Goal: Task Accomplishment & Management: Manage account settings

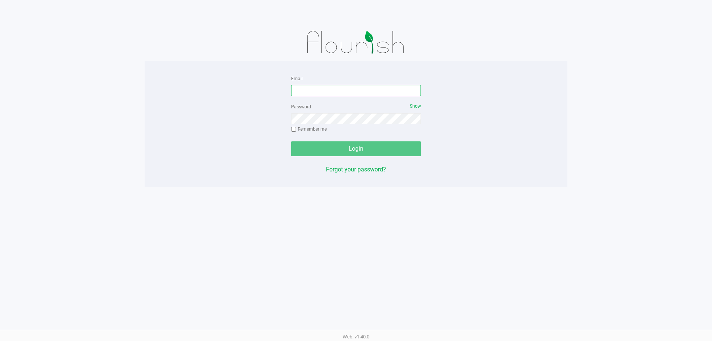
click at [360, 85] on input "Email" at bounding box center [356, 90] width 130 height 11
type input "molsen@liveparallel.com"
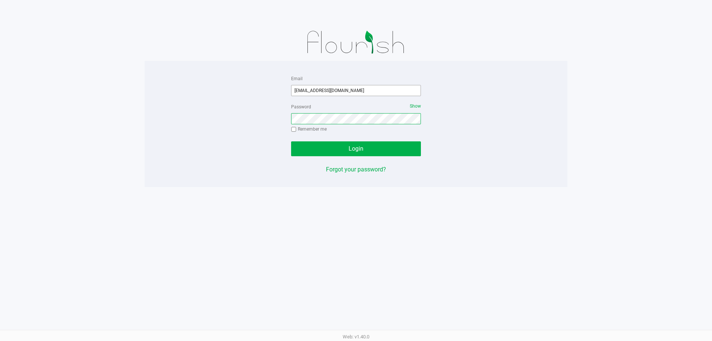
click at [291, 141] on button "Login" at bounding box center [356, 148] width 130 height 15
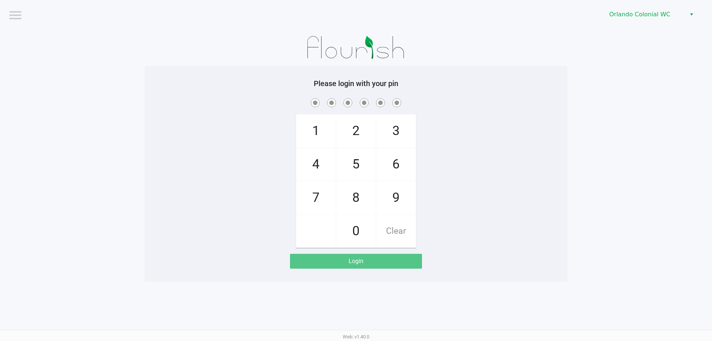
drag, startPoint x: 542, startPoint y: 55, endPoint x: 536, endPoint y: 56, distance: 5.6
click at [541, 55] on div at bounding box center [356, 47] width 423 height 37
checkbox input "true"
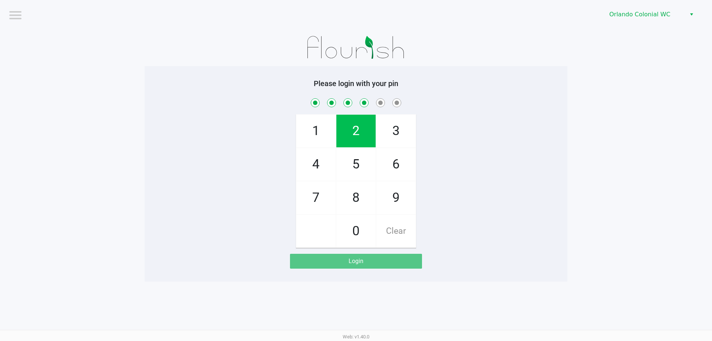
checkbox input "true"
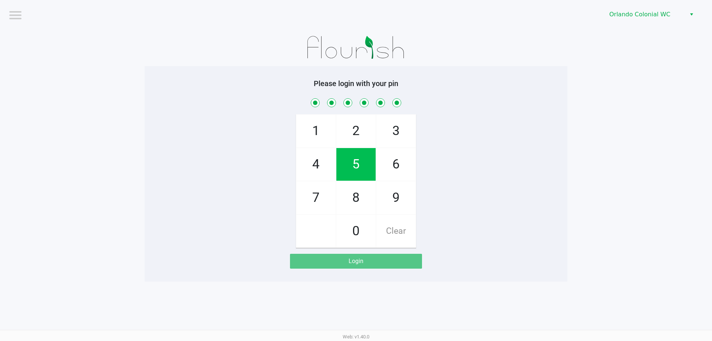
checkbox input "true"
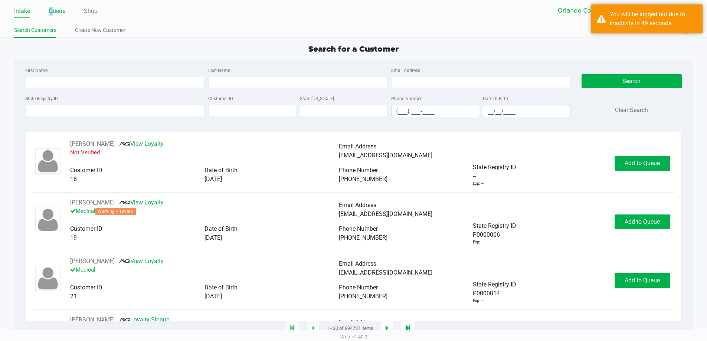
click at [51, 11] on link "Queue" at bounding box center [57, 11] width 17 height 10
click at [59, 9] on link "Queue" at bounding box center [57, 11] width 17 height 10
click at [628, 18] on div "You will be logged out due to inactivity in 49 seconds" at bounding box center [653, 19] width 87 height 18
click at [567, 47] on div "Search for a Customer" at bounding box center [354, 48] width 690 height 11
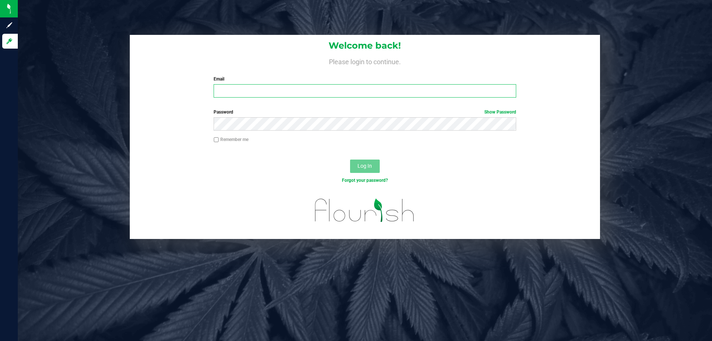
click at [278, 94] on input "Email" at bounding box center [365, 90] width 302 height 13
type input "molsen@liveparallel.com"
click at [350, 160] on button "Log In" at bounding box center [365, 166] width 30 height 13
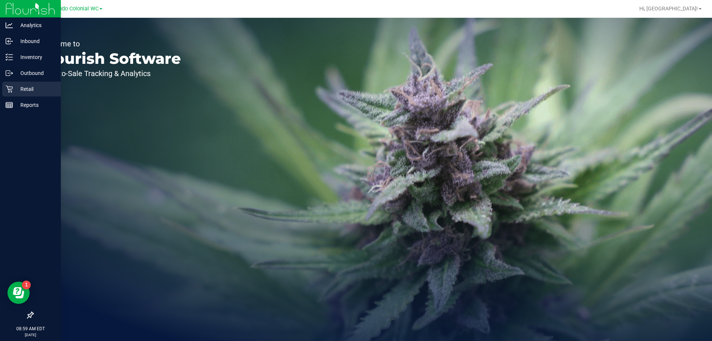
click at [19, 88] on p "Retail" at bounding box center [35, 89] width 45 height 9
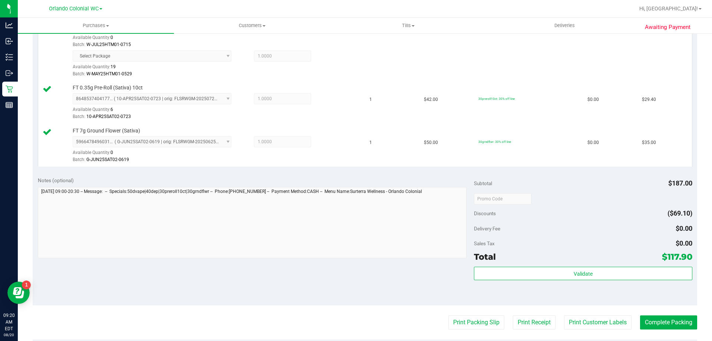
scroll to position [349, 0]
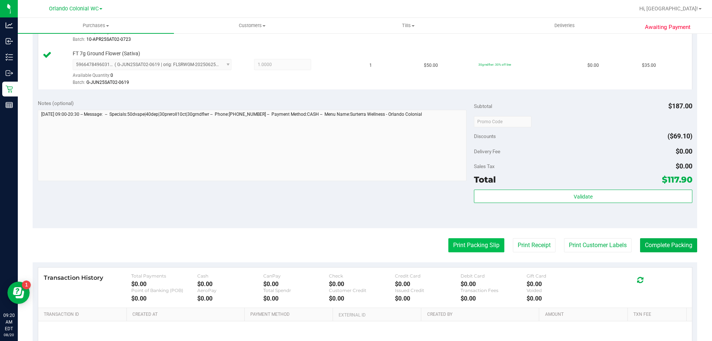
click at [488, 252] on button "Print Packing Slip" at bounding box center [477, 245] width 56 height 14
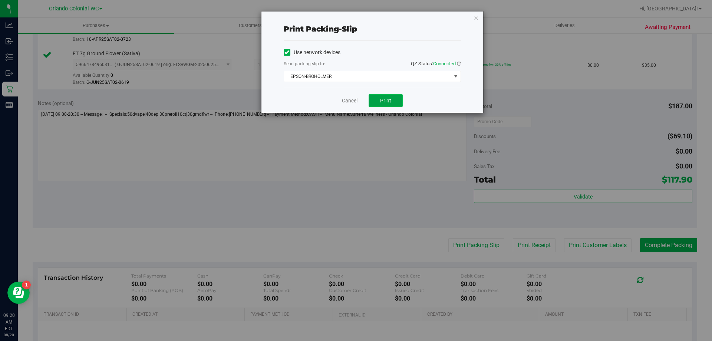
click at [387, 99] on span "Print" at bounding box center [385, 101] width 11 height 6
click at [345, 102] on link "Cancel" at bounding box center [350, 101] width 16 height 8
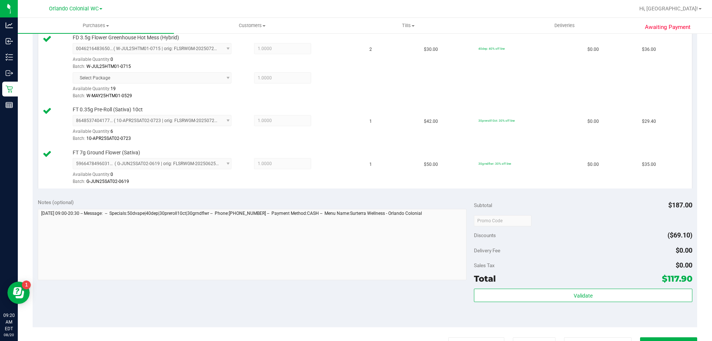
scroll to position [312, 0]
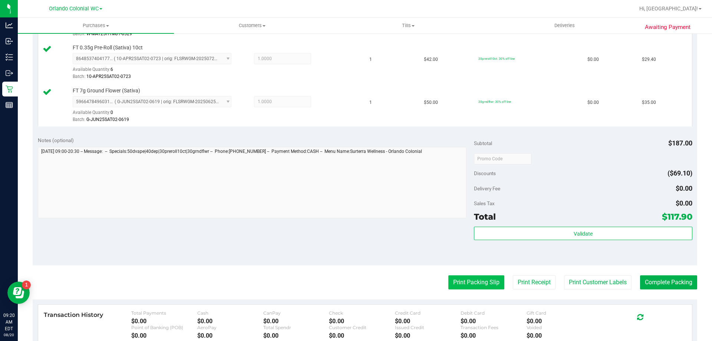
drag, startPoint x: 470, startPoint y: 273, endPoint x: 472, endPoint y: 277, distance: 4.0
click at [472, 275] on purchase-details "Back Edit Purchase Cancel Purchase View Profile # 11815947 BioTrack ID: - Submi…" at bounding box center [365, 83] width 665 height 710
click at [472, 279] on button "Print Packing Slip" at bounding box center [477, 282] width 56 height 14
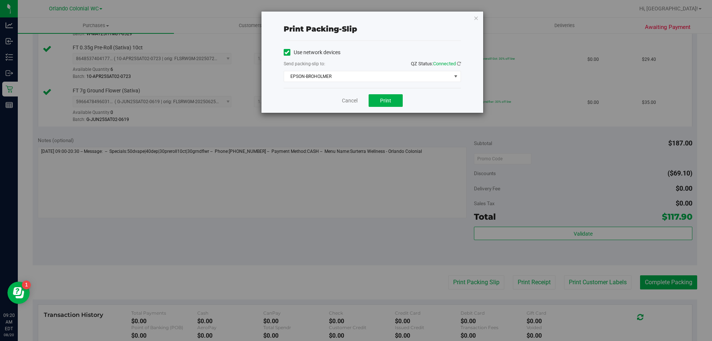
click at [355, 95] on div "Cancel Print" at bounding box center [372, 100] width 177 height 25
click at [352, 99] on link "Cancel" at bounding box center [350, 101] width 16 height 8
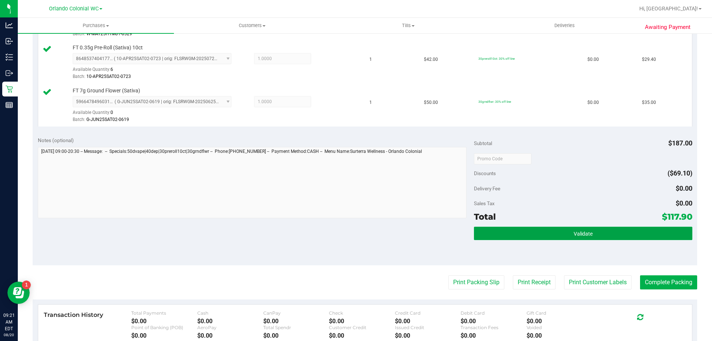
drag, startPoint x: 506, startPoint y: 232, endPoint x: 522, endPoint y: 242, distance: 19.0
click at [507, 233] on button "Validate" at bounding box center [583, 233] width 218 height 13
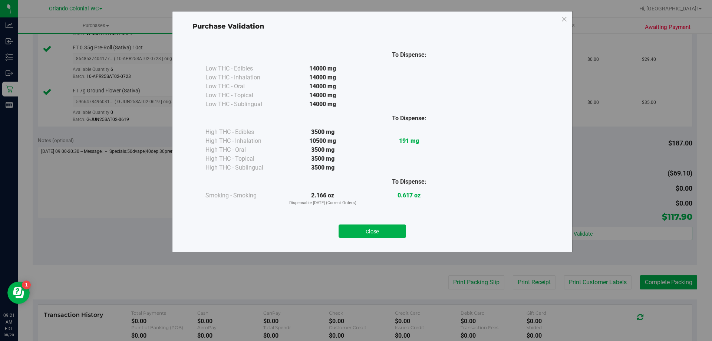
click at [379, 225] on button "Close" at bounding box center [373, 230] width 68 height 13
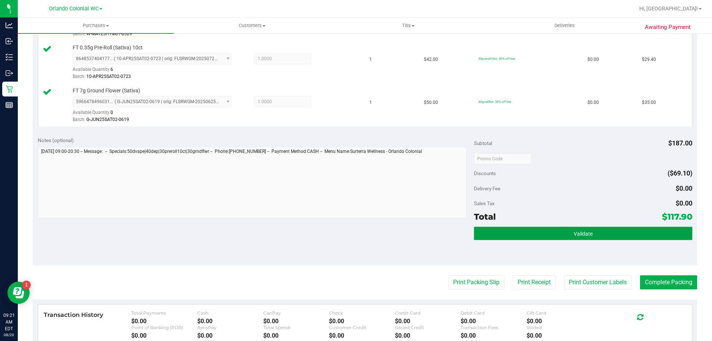
click at [646, 236] on button "Validate" at bounding box center [583, 233] width 218 height 13
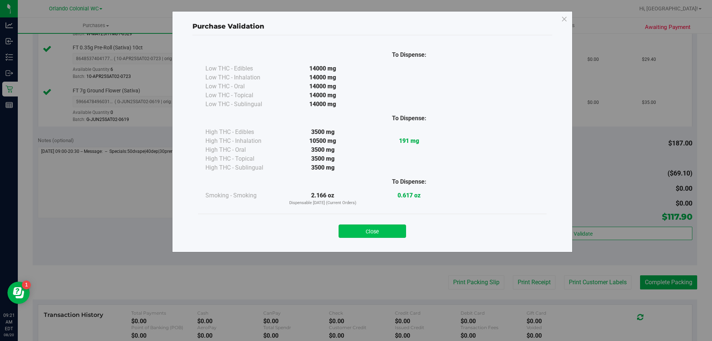
click at [388, 228] on button "Close" at bounding box center [373, 230] width 68 height 13
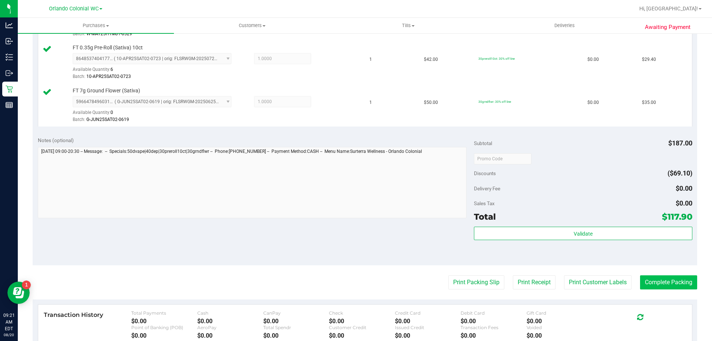
click at [666, 275] on purchase-details "Back Edit Purchase Cancel Purchase View Profile # 11815947 BioTrack ID: - Submi…" at bounding box center [365, 83] width 665 height 710
click at [667, 280] on button "Complete Packing" at bounding box center [668, 282] width 57 height 14
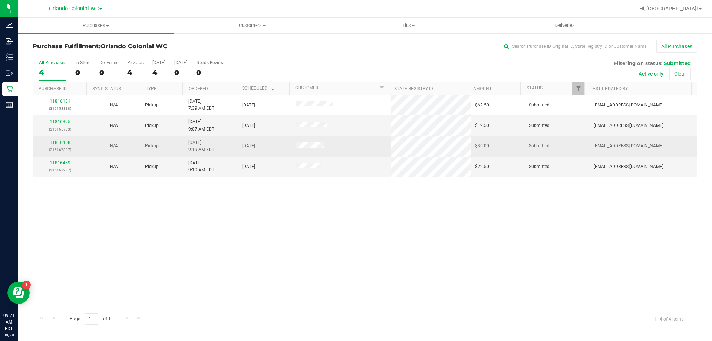
drag, startPoint x: 66, startPoint y: 140, endPoint x: 60, endPoint y: 142, distance: 6.8
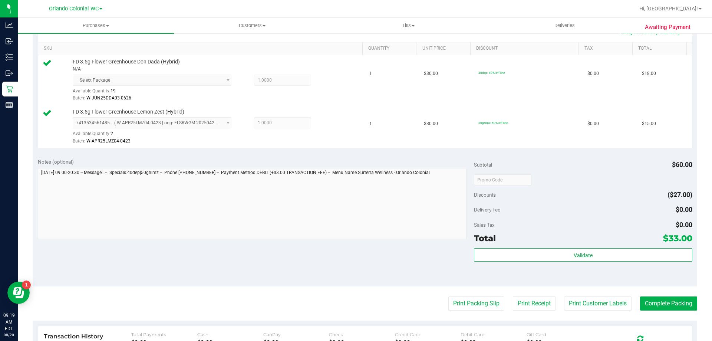
scroll to position [316, 0]
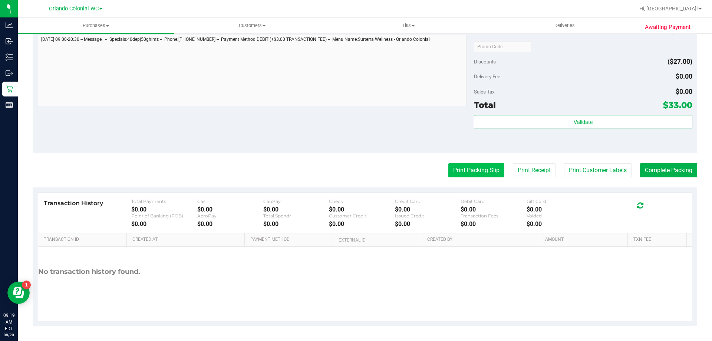
click at [457, 166] on button "Print Packing Slip" at bounding box center [477, 170] width 56 height 14
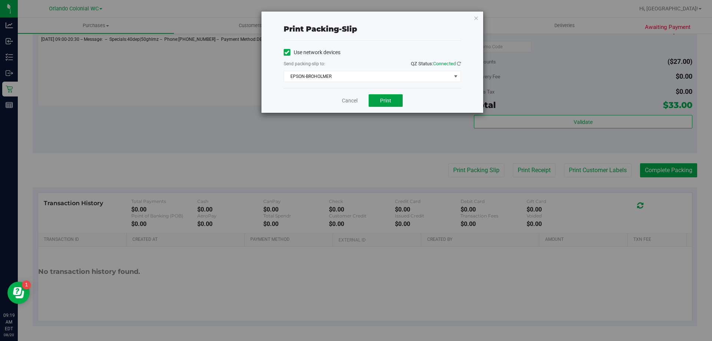
click at [393, 98] on button "Print" at bounding box center [386, 100] width 34 height 13
click at [354, 102] on link "Cancel" at bounding box center [350, 101] width 16 height 8
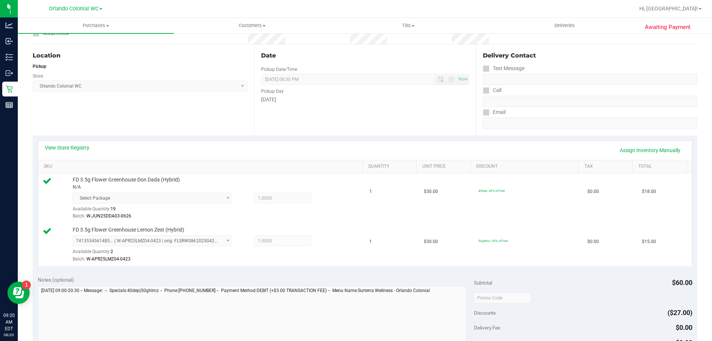
scroll to position [204, 0]
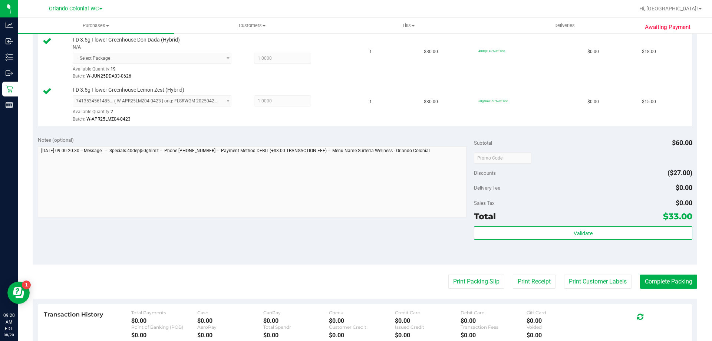
drag, startPoint x: 530, startPoint y: 240, endPoint x: 526, endPoint y: 258, distance: 18.2
click at [530, 242] on div "Validate" at bounding box center [583, 242] width 218 height 33
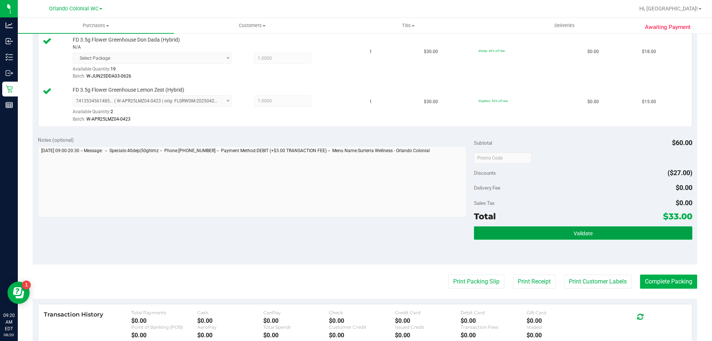
click at [541, 236] on button "Validate" at bounding box center [583, 232] width 218 height 13
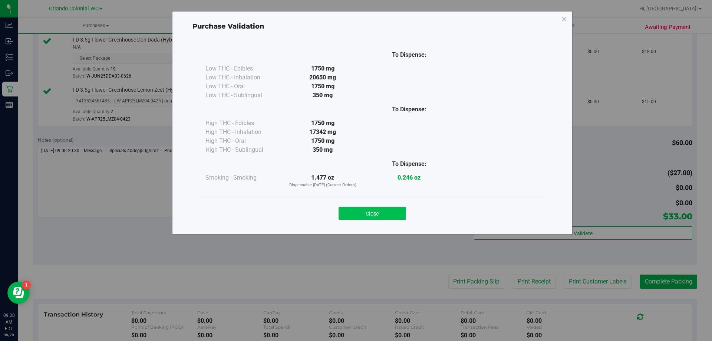
click at [385, 212] on button "Close" at bounding box center [373, 213] width 68 height 13
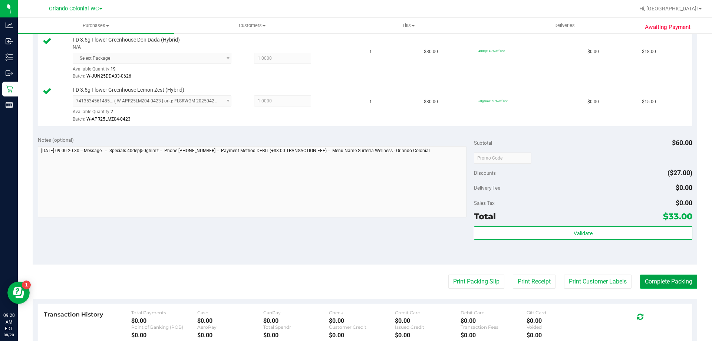
click at [659, 285] on button "Complete Packing" at bounding box center [668, 282] width 57 height 14
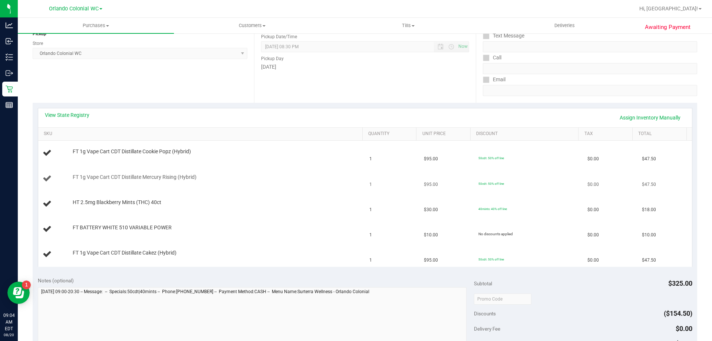
scroll to position [148, 0]
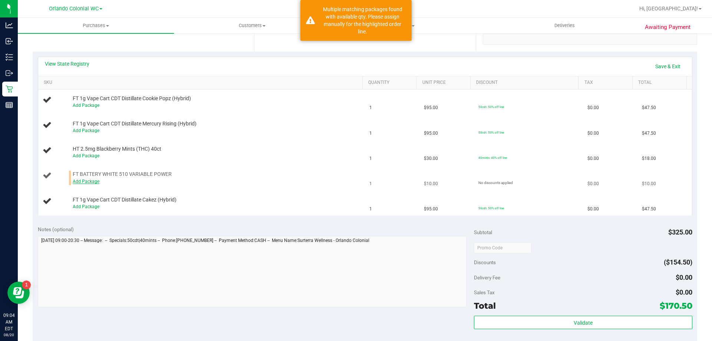
click at [76, 180] on link "Add Package" at bounding box center [86, 181] width 27 height 5
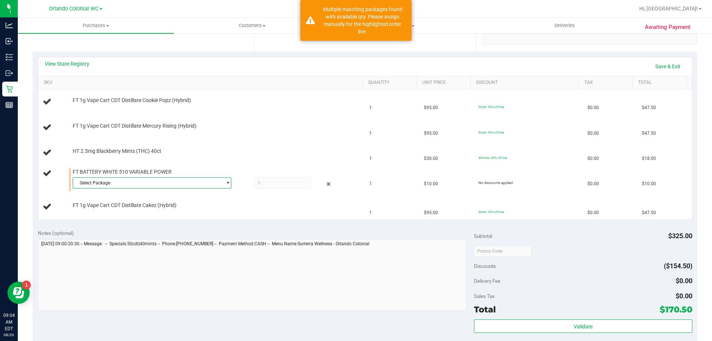
click at [96, 185] on span "Select Package" at bounding box center [147, 183] width 149 height 10
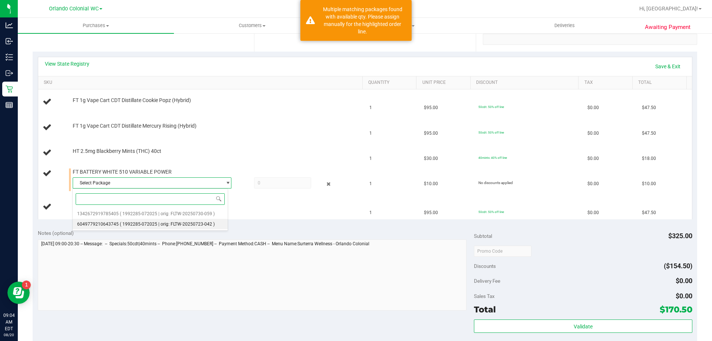
click at [109, 220] on li "6049779210643745 ( 1992285-072025 | orig: FLTW-20250723-042 )" at bounding box center [150, 224] width 155 height 10
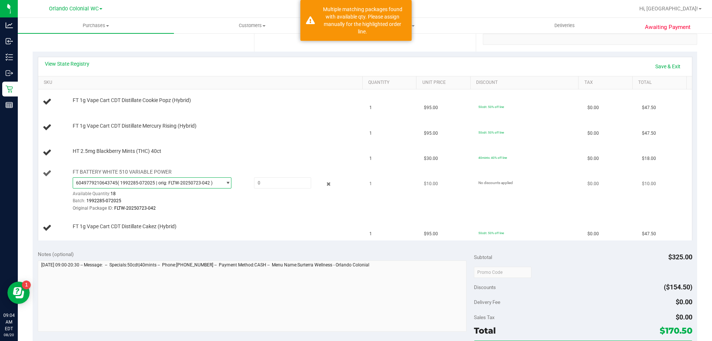
click at [122, 188] on span "6049779210643745 ( 1992285-072025 | orig: FLTW-20250723-042 )" at bounding box center [147, 183] width 149 height 10
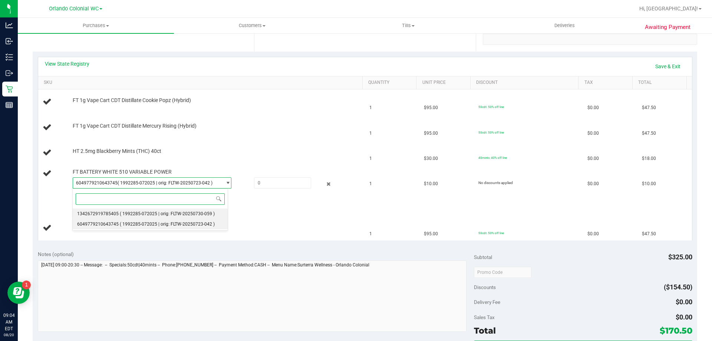
click at [128, 212] on span "( 1992285-072025 | orig: FLTW-20250730-059 )" at bounding box center [167, 213] width 95 height 5
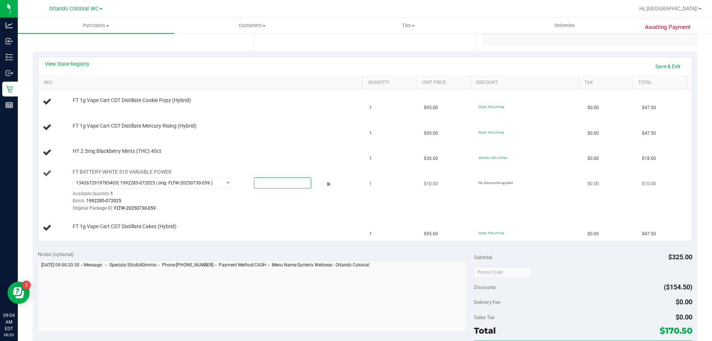
click at [263, 187] on span at bounding box center [282, 182] width 57 height 11
type input "1"
type input "1.0000"
click at [285, 200] on div "Batch: 1992285-072025" at bounding box center [216, 200] width 286 height 7
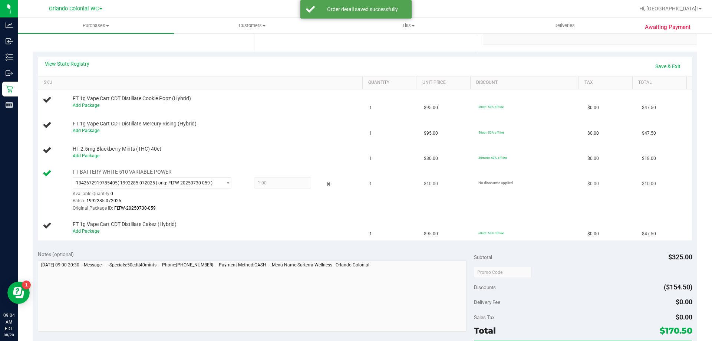
drag, startPoint x: 213, startPoint y: 222, endPoint x: 144, endPoint y: 202, distance: 70.9
drag, startPoint x: 144, startPoint y: 202, endPoint x: 70, endPoint y: 204, distance: 74.6
click at [70, 204] on div "FT BATTERY WHITE 510 VARIABLE POWER 1342672919785405 ( 1992285-072025 | orig: F…" at bounding box center [214, 190] width 290 height 44
click at [671, 63] on link "Save & Exit" at bounding box center [668, 66] width 35 height 13
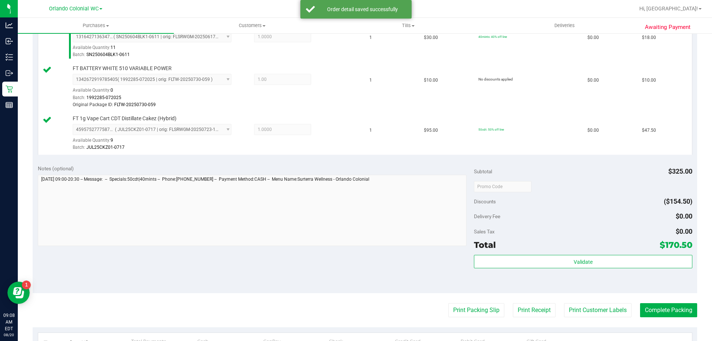
scroll to position [408, 0]
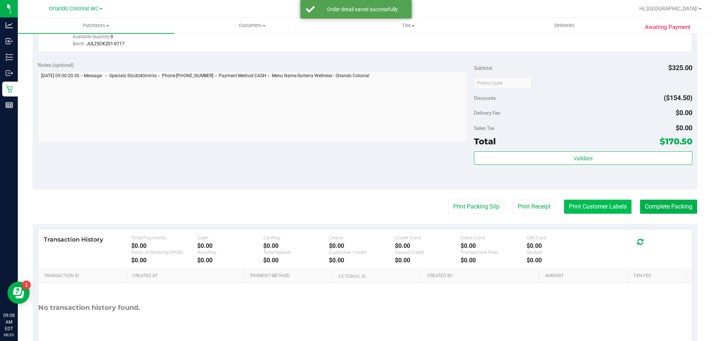
click at [588, 204] on button "Print Customer Labels" at bounding box center [598, 207] width 68 height 14
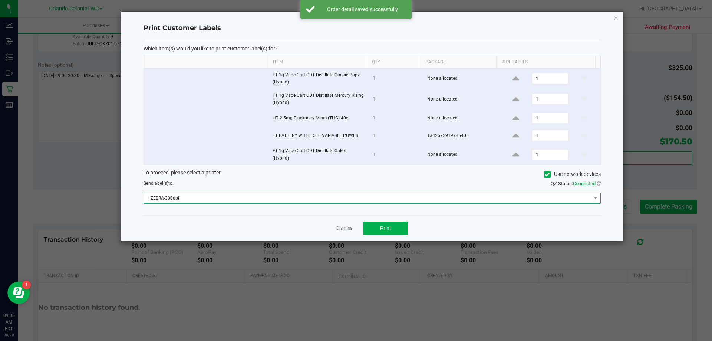
click at [245, 198] on span "ZEBRA-300dpi" at bounding box center [367, 198] width 447 height 10
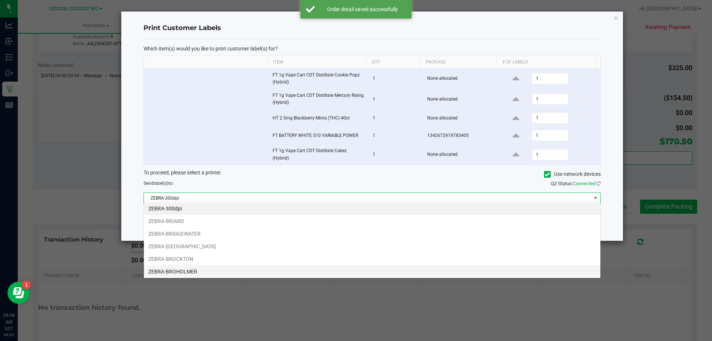
scroll to position [11, 457]
click at [205, 272] on li "ZEBRA-BROHOLMER" at bounding box center [372, 271] width 457 height 13
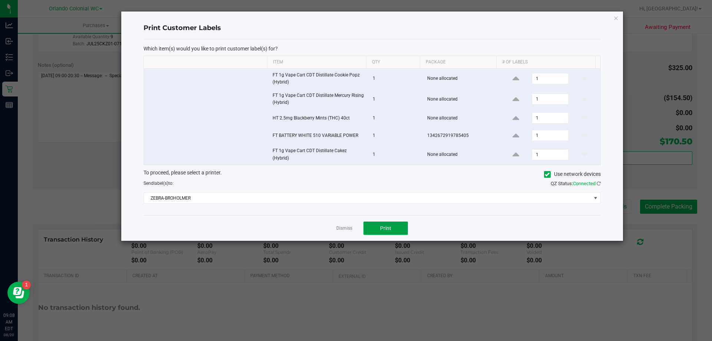
click at [393, 223] on button "Print" at bounding box center [386, 228] width 45 height 13
click at [350, 226] on link "Dismiss" at bounding box center [345, 228] width 16 height 6
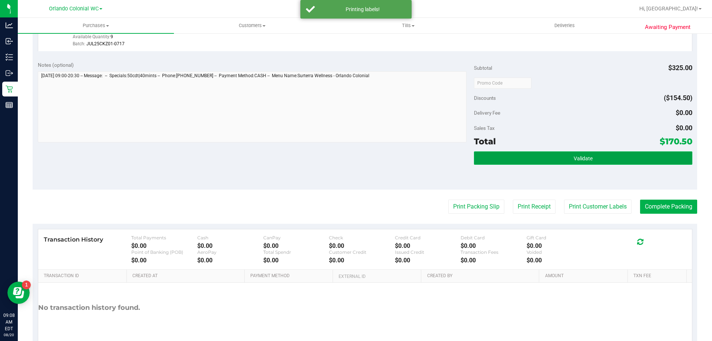
click at [634, 154] on button "Validate" at bounding box center [583, 157] width 218 height 13
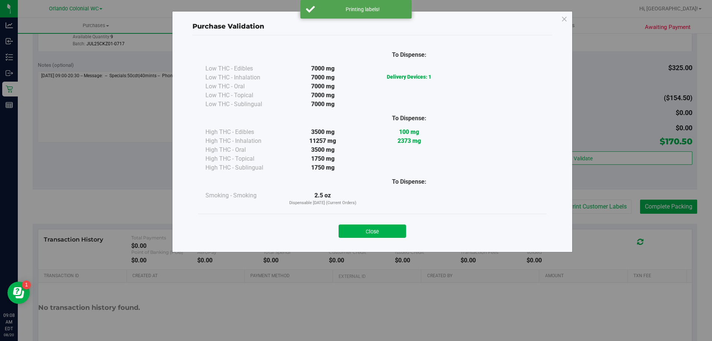
drag, startPoint x: 387, startPoint y: 232, endPoint x: 512, endPoint y: 216, distance: 126.0
click at [388, 232] on button "Close" at bounding box center [373, 230] width 68 height 13
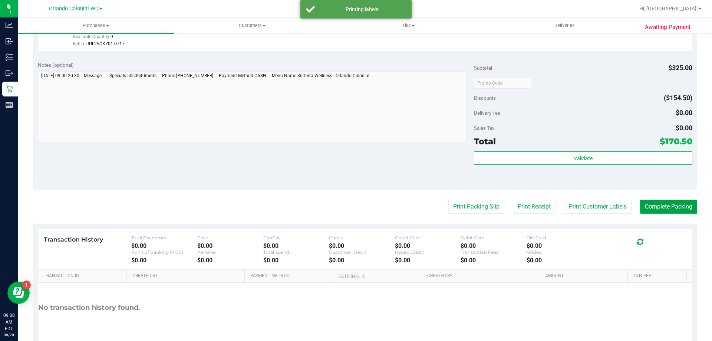
click at [665, 203] on button "Complete Packing" at bounding box center [668, 207] width 57 height 14
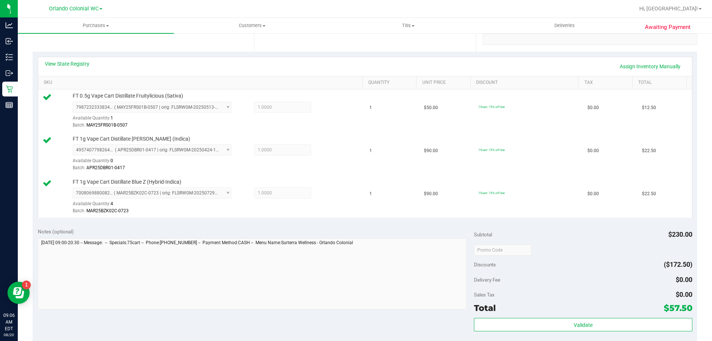
scroll to position [223, 0]
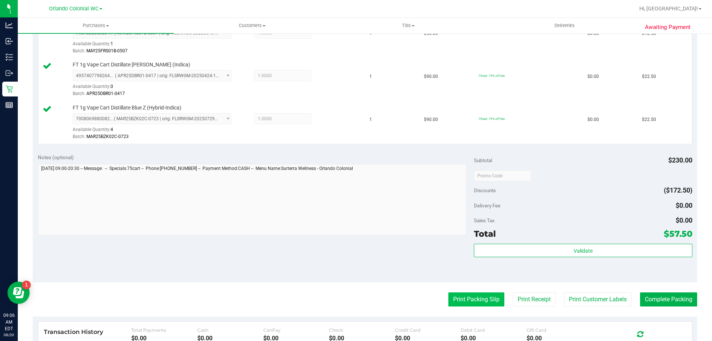
click at [467, 305] on button "Print Packing Slip" at bounding box center [477, 299] width 56 height 14
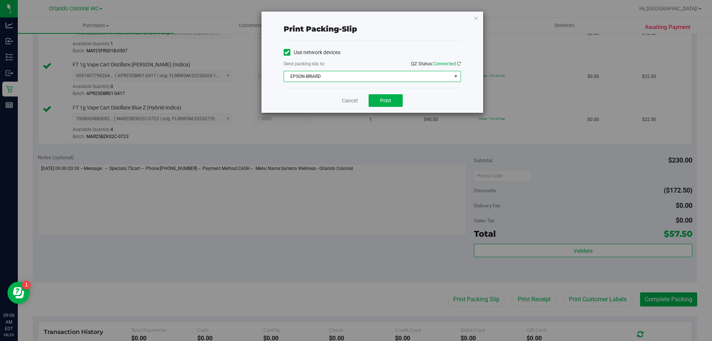
click at [362, 74] on span "EPSON-BRIARD" at bounding box center [367, 76] width 167 height 10
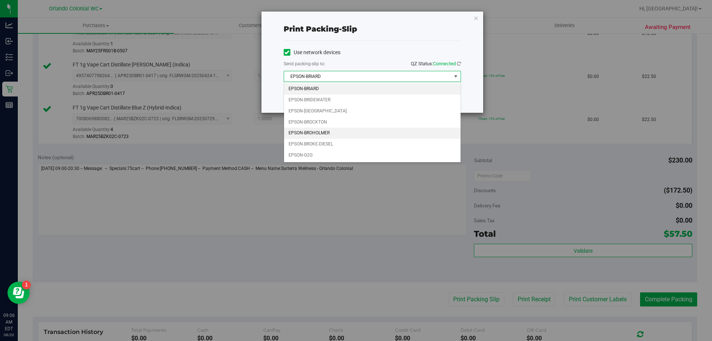
click at [339, 136] on li "EPSON-BROHOLMER" at bounding box center [372, 133] width 177 height 11
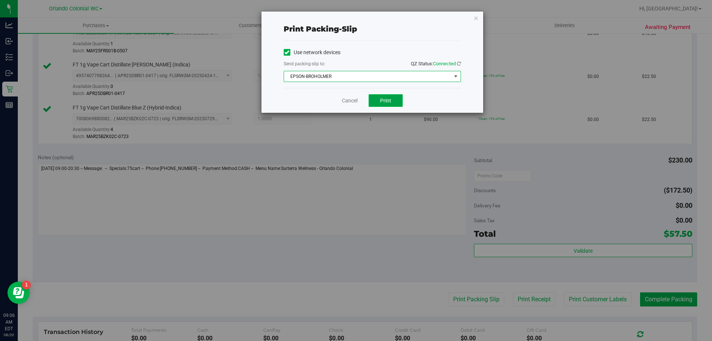
click at [386, 103] on span "Print" at bounding box center [385, 101] width 11 height 6
click at [349, 104] on link "Cancel" at bounding box center [350, 101] width 16 height 8
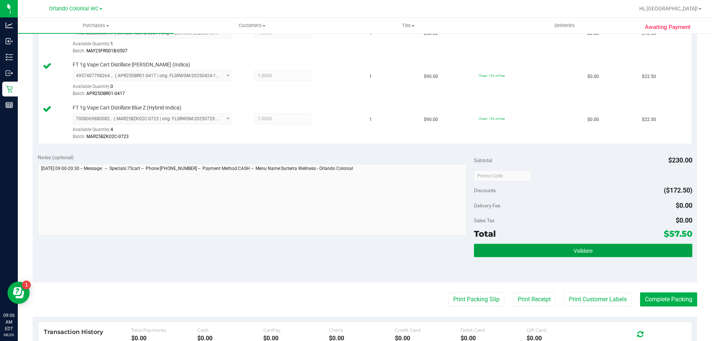
click at [595, 253] on button "Validate" at bounding box center [583, 250] width 218 height 13
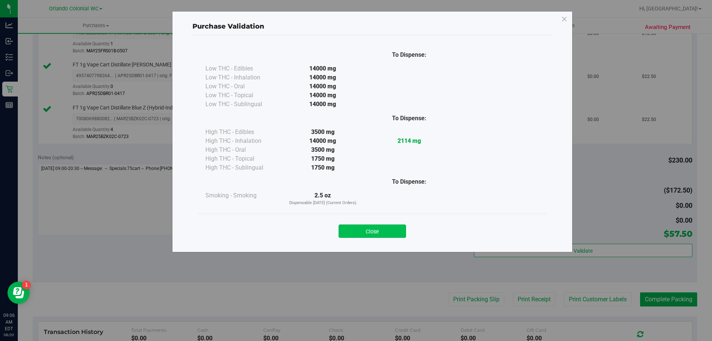
click at [382, 225] on button "Close" at bounding box center [373, 230] width 68 height 13
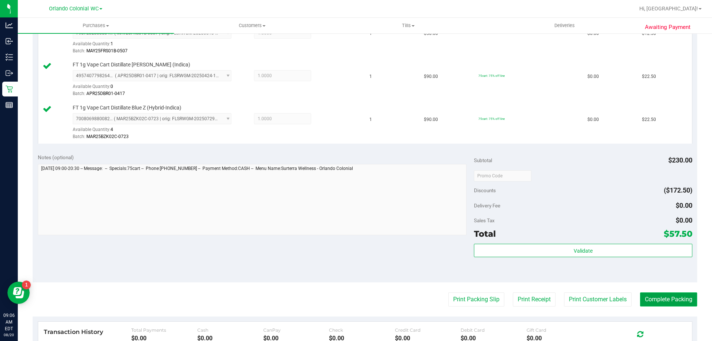
click at [664, 299] on button "Complete Packing" at bounding box center [668, 299] width 57 height 14
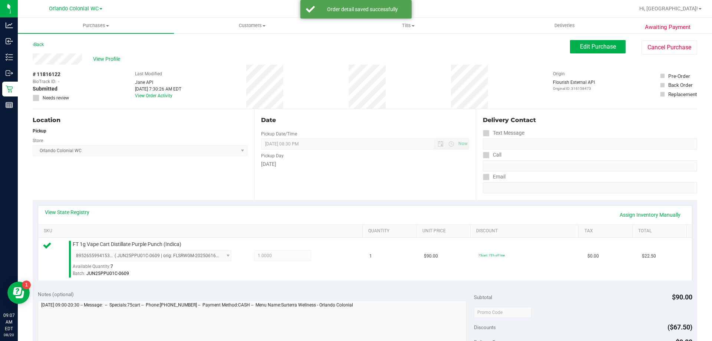
scroll to position [223, 0]
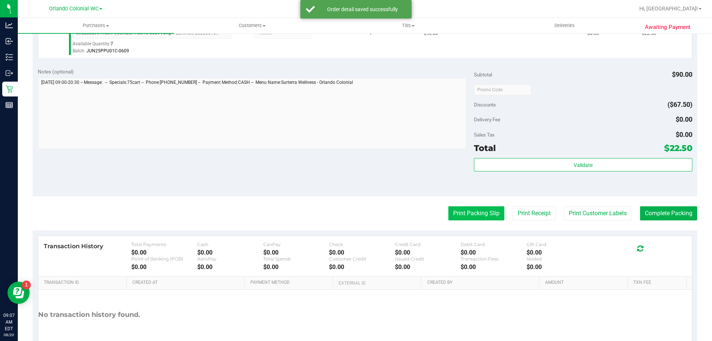
click at [478, 211] on button "Print Packing Slip" at bounding box center [477, 213] width 56 height 14
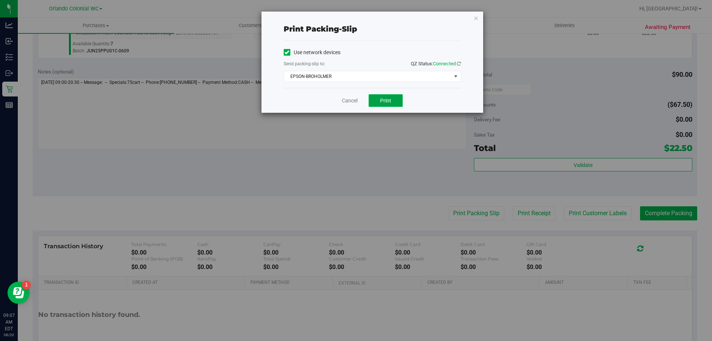
click at [394, 105] on button "Print" at bounding box center [386, 100] width 34 height 13
click at [348, 102] on link "Cancel" at bounding box center [350, 101] width 16 height 8
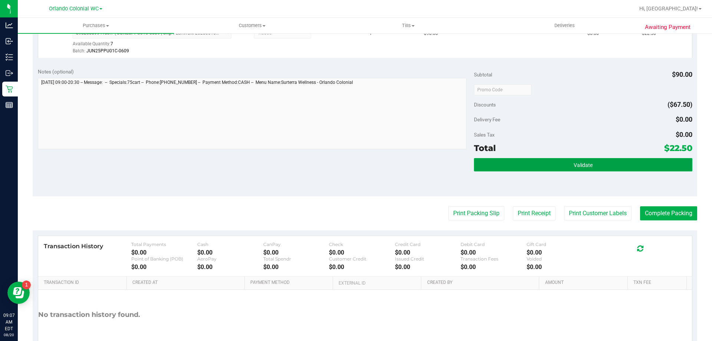
click at [615, 162] on button "Validate" at bounding box center [583, 164] width 218 height 13
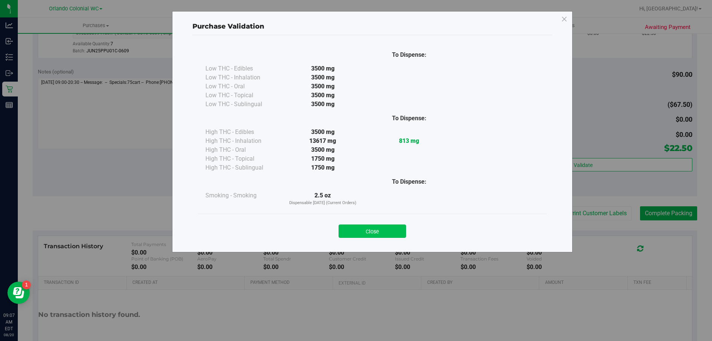
click at [376, 236] on button "Close" at bounding box center [373, 230] width 68 height 13
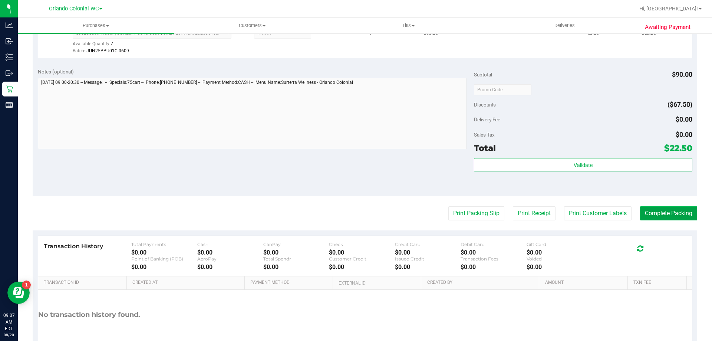
click at [673, 214] on button "Complete Packing" at bounding box center [668, 213] width 57 height 14
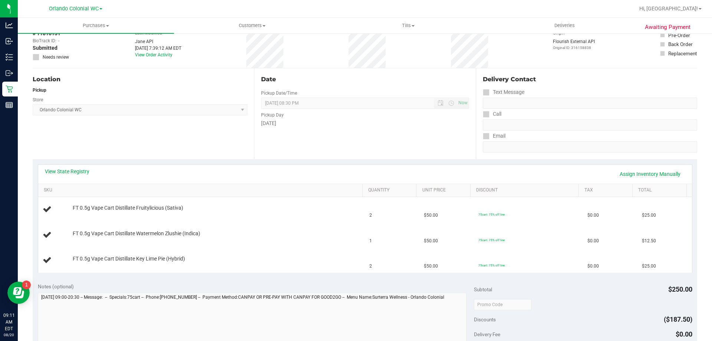
scroll to position [74, 0]
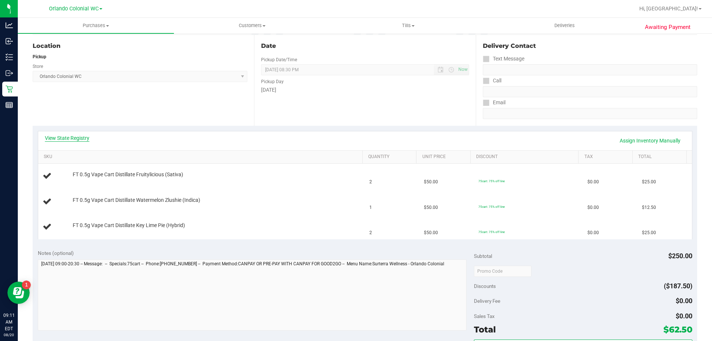
click at [56, 136] on link "View State Registry" at bounding box center [67, 137] width 45 height 7
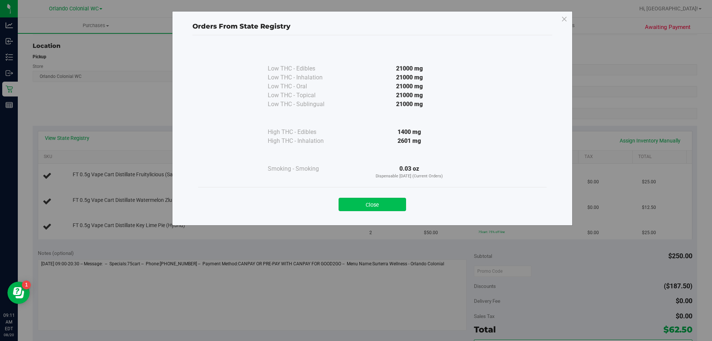
click at [380, 210] on button "Close" at bounding box center [373, 204] width 68 height 13
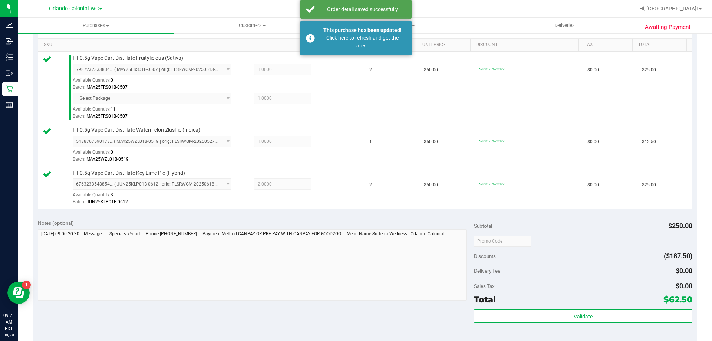
scroll to position [223, 0]
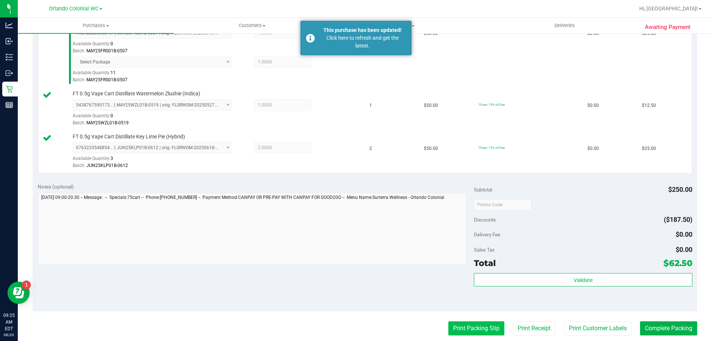
click at [481, 324] on button "Print Packing Slip" at bounding box center [477, 328] width 56 height 14
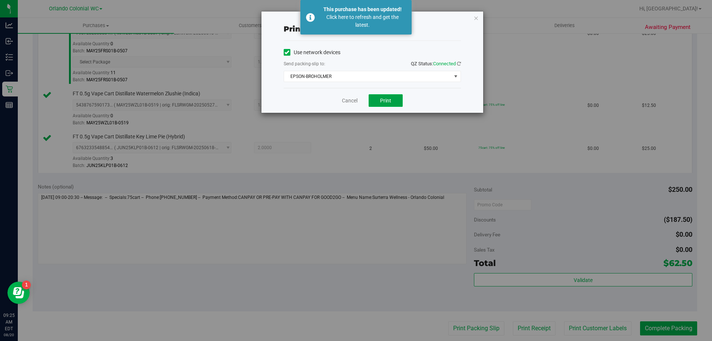
click at [378, 99] on button "Print" at bounding box center [386, 100] width 34 height 13
click at [364, 5] on div "This purchase has been updated! Click here to refresh and get the latest." at bounding box center [356, 17] width 111 height 35
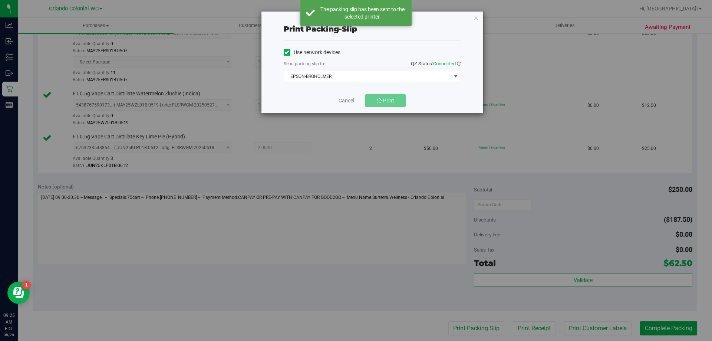
scroll to position [211, 0]
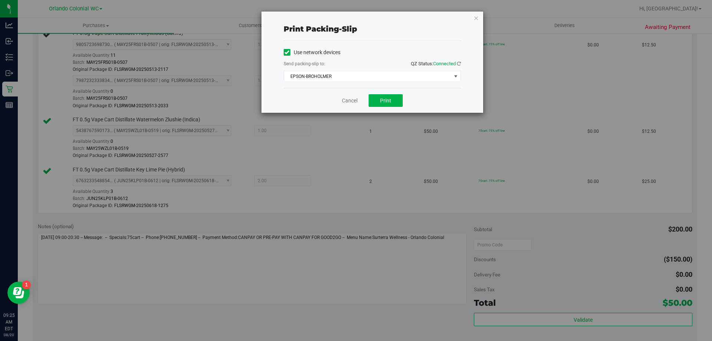
click at [348, 107] on div "Cancel Print" at bounding box center [372, 100] width 177 height 25
drag, startPoint x: 345, startPoint y: 106, endPoint x: 338, endPoint y: 102, distance: 8.3
click at [338, 102] on div "Cancel Print" at bounding box center [372, 100] width 177 height 25
click at [338, 101] on div "Cancel Print" at bounding box center [372, 100] width 177 height 25
click at [347, 101] on link "Cancel" at bounding box center [350, 101] width 16 height 8
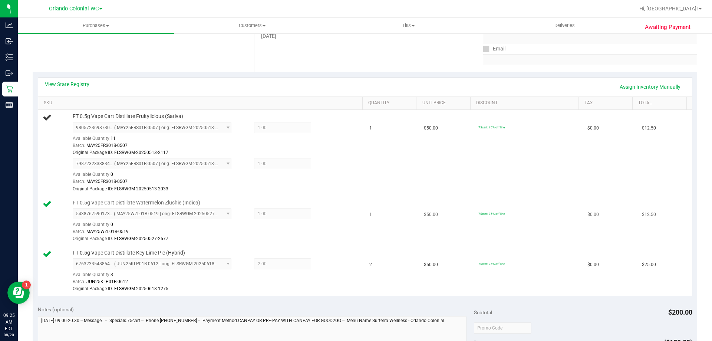
scroll to position [66, 0]
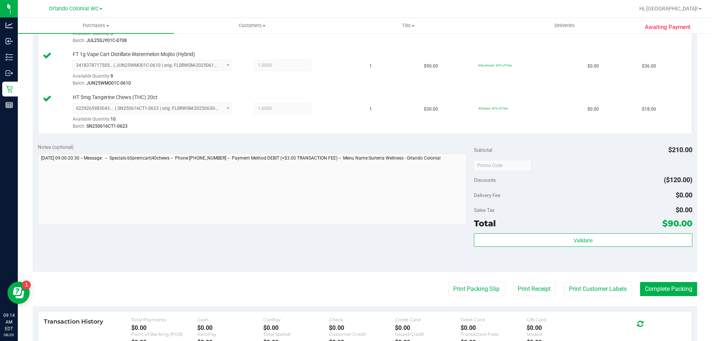
scroll to position [240, 0]
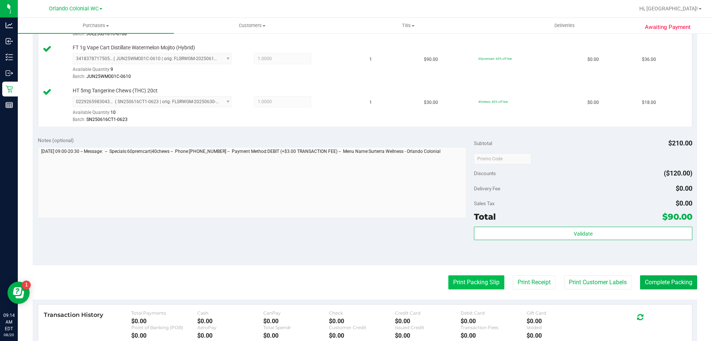
click at [488, 285] on button "Print Packing Slip" at bounding box center [477, 282] width 56 height 14
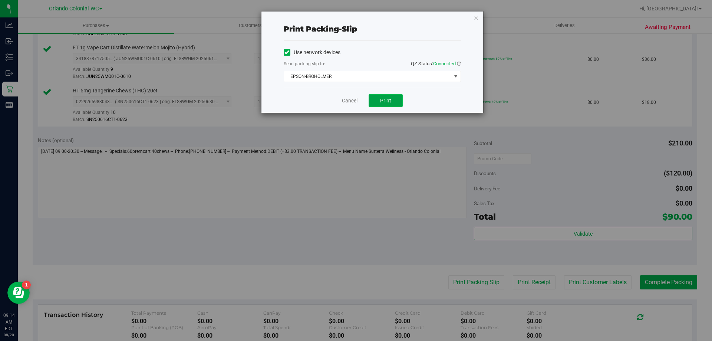
click at [380, 105] on button "Print" at bounding box center [386, 100] width 34 height 13
click at [357, 103] on link "Cancel" at bounding box center [350, 101] width 16 height 8
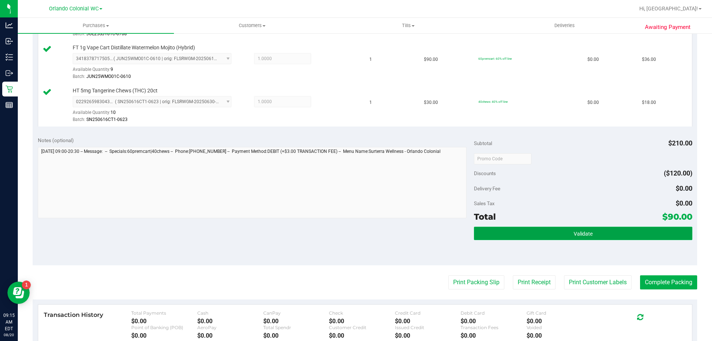
click at [574, 233] on span "Validate" at bounding box center [583, 234] width 19 height 6
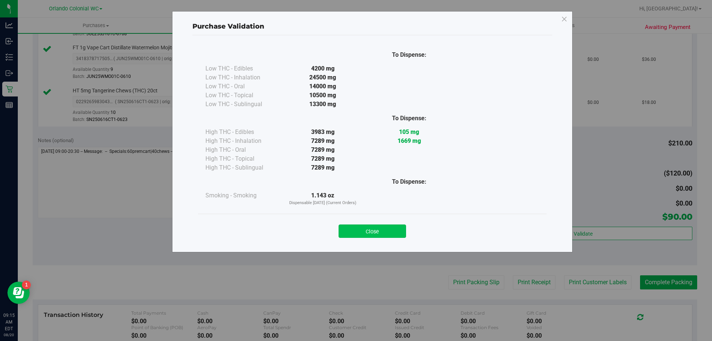
click at [381, 237] on button "Close" at bounding box center [373, 230] width 68 height 13
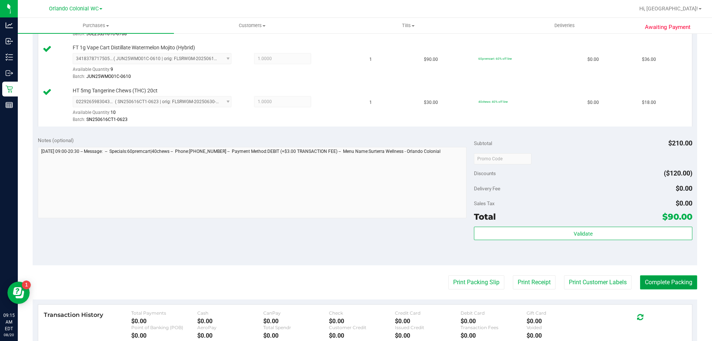
click at [656, 283] on button "Complete Packing" at bounding box center [668, 282] width 57 height 14
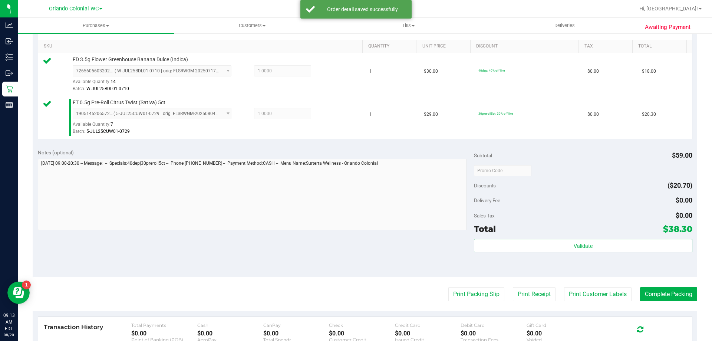
scroll to position [223, 0]
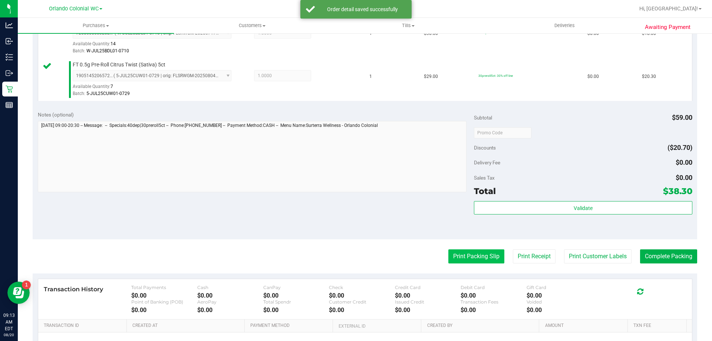
click at [477, 256] on button "Print Packing Slip" at bounding box center [477, 256] width 56 height 14
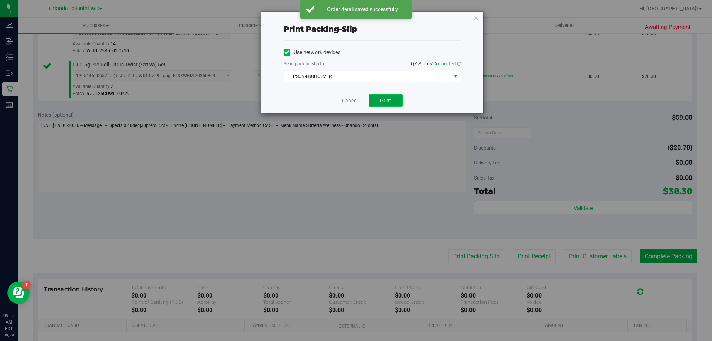
click at [389, 101] on span "Print" at bounding box center [385, 101] width 11 height 6
click at [356, 98] on link "Cancel" at bounding box center [350, 101] width 16 height 8
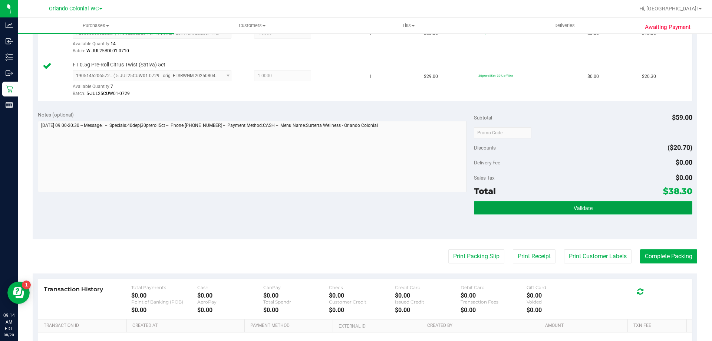
click at [553, 210] on button "Validate" at bounding box center [583, 207] width 218 height 13
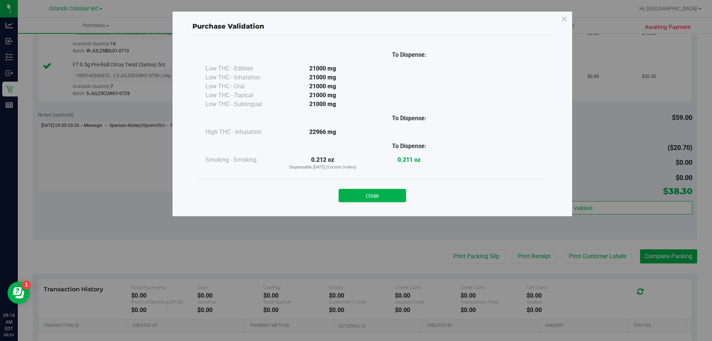
click at [394, 188] on div "Close" at bounding box center [373, 193] width 338 height 19
click at [372, 194] on button "Close" at bounding box center [373, 195] width 68 height 13
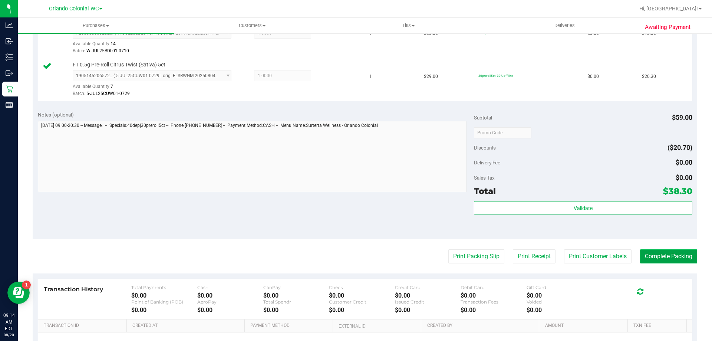
click at [659, 256] on button "Complete Packing" at bounding box center [668, 256] width 57 height 14
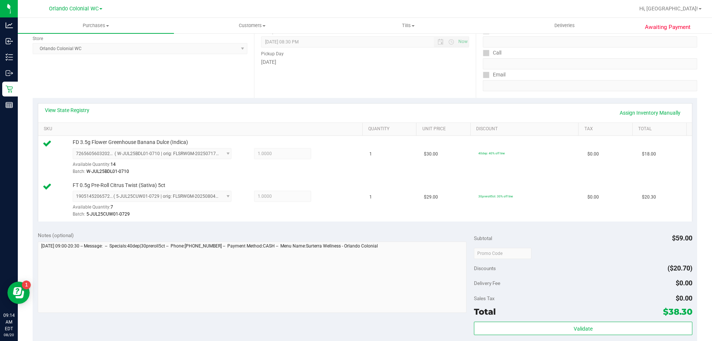
scroll to position [0, 0]
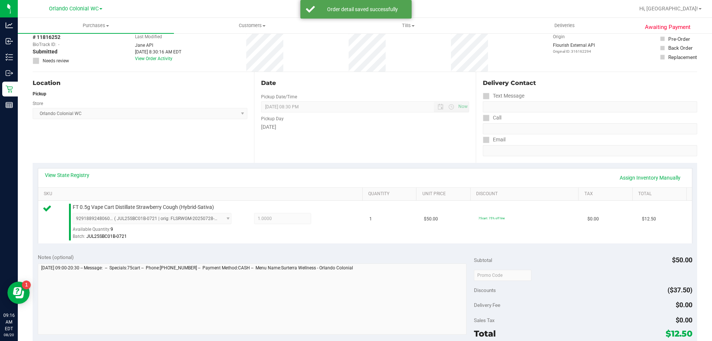
drag, startPoint x: 373, startPoint y: 228, endPoint x: 384, endPoint y: 256, distance: 29.8
click at [368, 256] on div "Notes (optional)" at bounding box center [256, 256] width 437 height 7
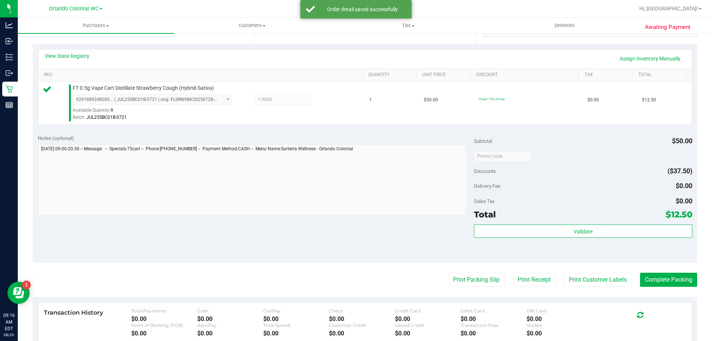
scroll to position [186, 0]
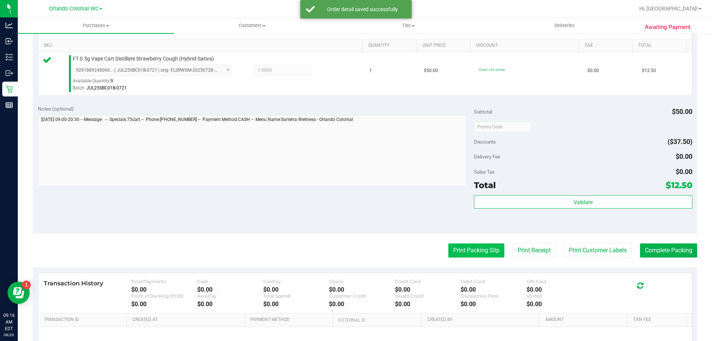
click at [478, 253] on button "Print Packing Slip" at bounding box center [477, 250] width 56 height 14
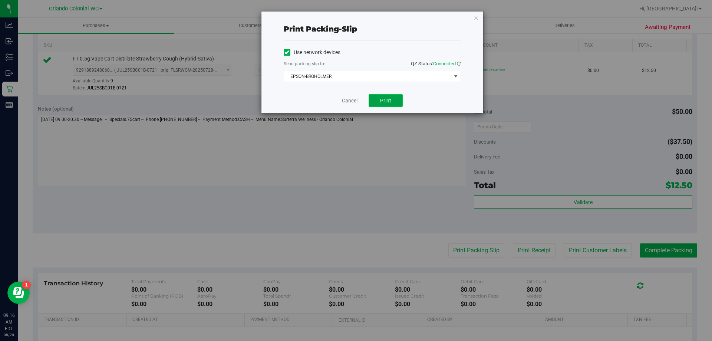
click at [376, 96] on button "Print" at bounding box center [386, 100] width 34 height 13
click at [353, 103] on link "Cancel" at bounding box center [350, 101] width 16 height 8
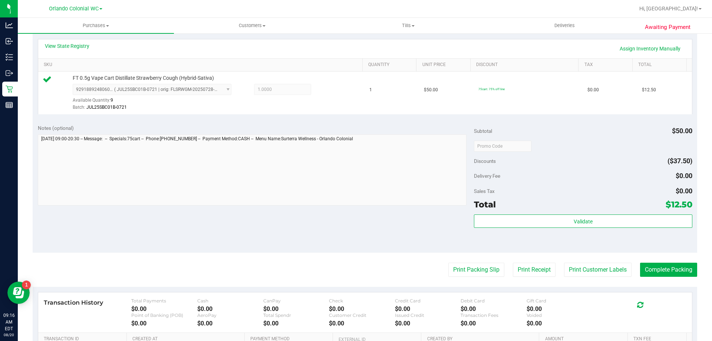
scroll to position [152, 0]
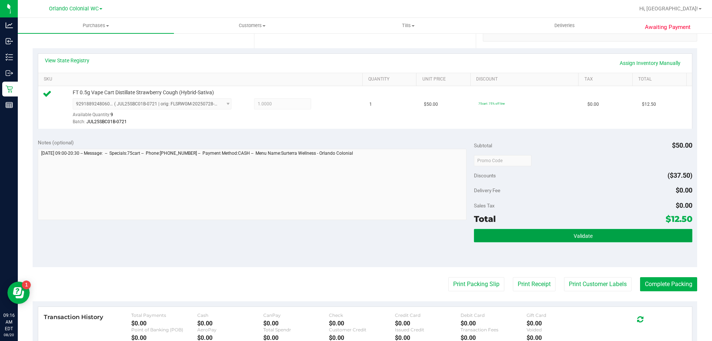
click at [574, 233] on span "Validate" at bounding box center [583, 236] width 19 height 6
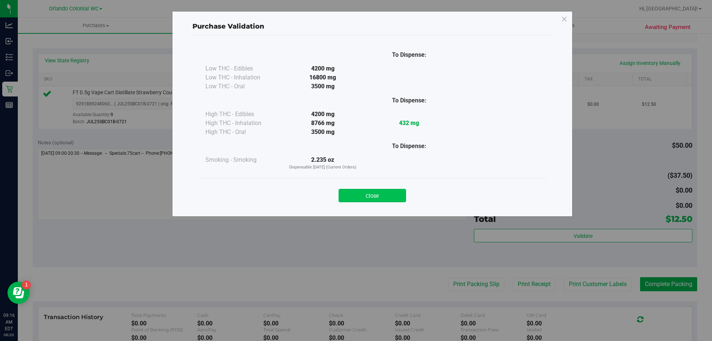
click at [362, 201] on button "Close" at bounding box center [373, 195] width 68 height 13
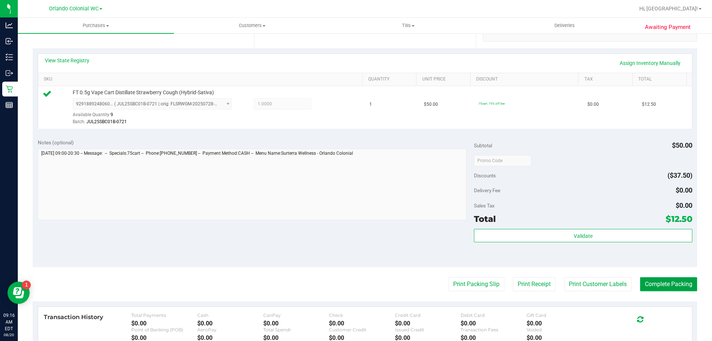
click at [676, 286] on button "Complete Packing" at bounding box center [668, 284] width 57 height 14
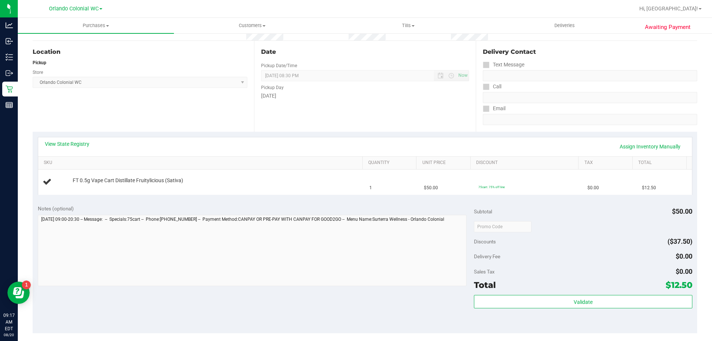
scroll to position [148, 0]
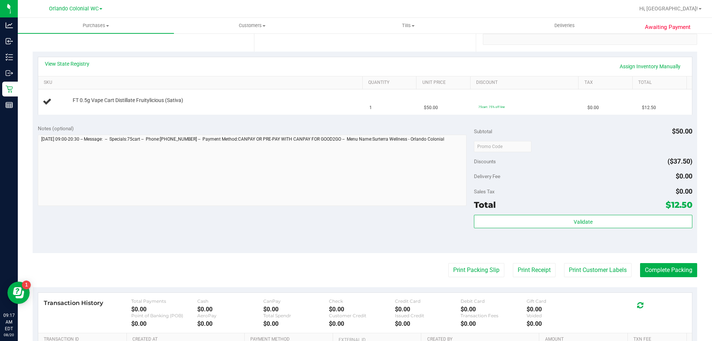
click at [471, 279] on purchase-details "Back Edit Purchase Cancel Purchase View Profile # 11816395 BioTrack ID: - Submi…" at bounding box center [365, 159] width 665 height 534
click at [472, 266] on button "Print Packing Slip" at bounding box center [477, 270] width 56 height 14
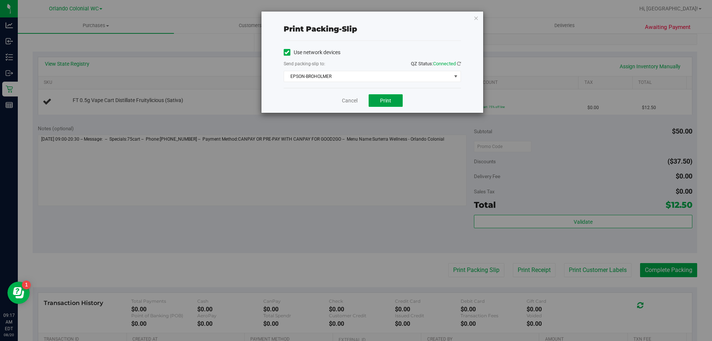
click at [393, 101] on button "Print" at bounding box center [386, 100] width 34 height 13
click at [355, 104] on link "Cancel" at bounding box center [350, 101] width 16 height 8
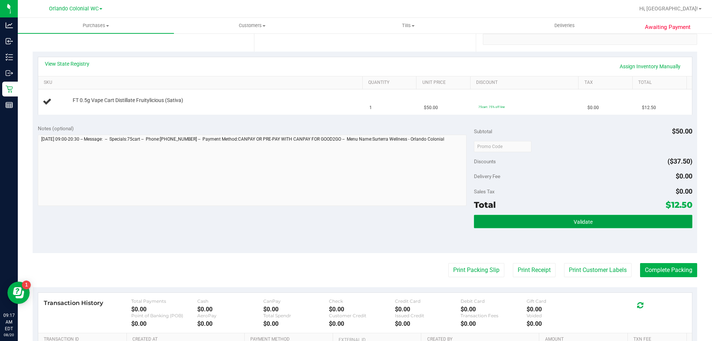
click at [571, 225] on button "Validate" at bounding box center [583, 221] width 218 height 13
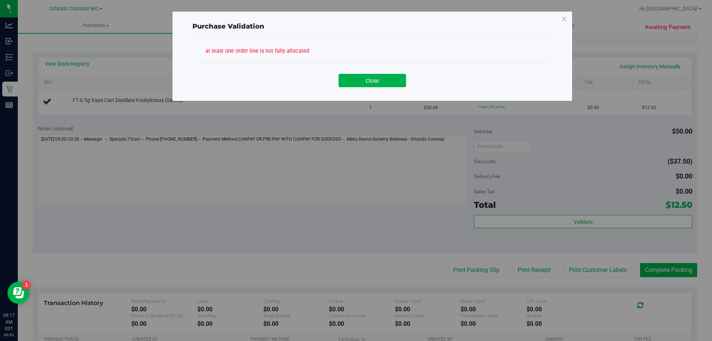
click at [371, 65] on div "Close" at bounding box center [372, 78] width 349 height 30
click at [376, 79] on button "Close" at bounding box center [373, 80] width 68 height 13
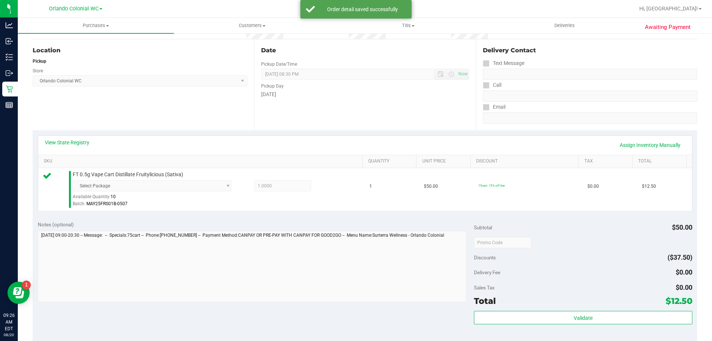
scroll to position [127, 0]
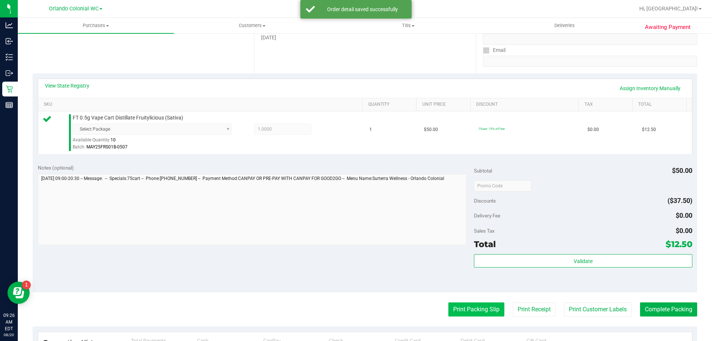
click at [465, 312] on button "Print Packing Slip" at bounding box center [477, 309] width 56 height 14
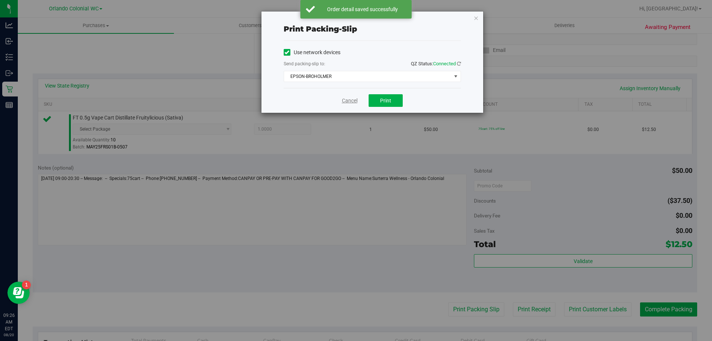
click at [344, 101] on link "Cancel" at bounding box center [350, 101] width 16 height 8
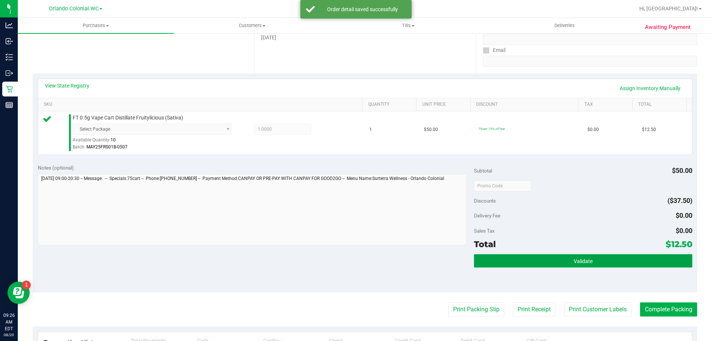
click at [610, 256] on button "Validate" at bounding box center [583, 260] width 218 height 13
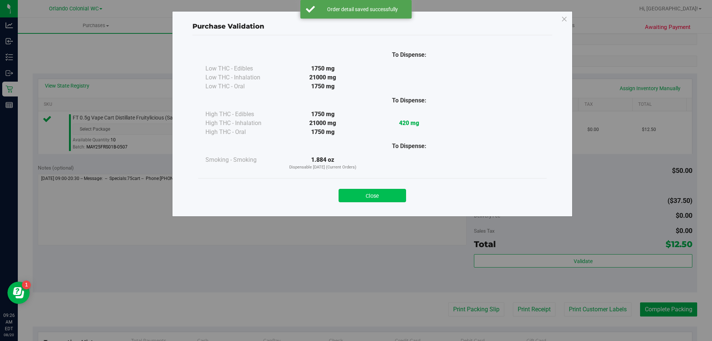
click at [390, 191] on button "Close" at bounding box center [373, 195] width 68 height 13
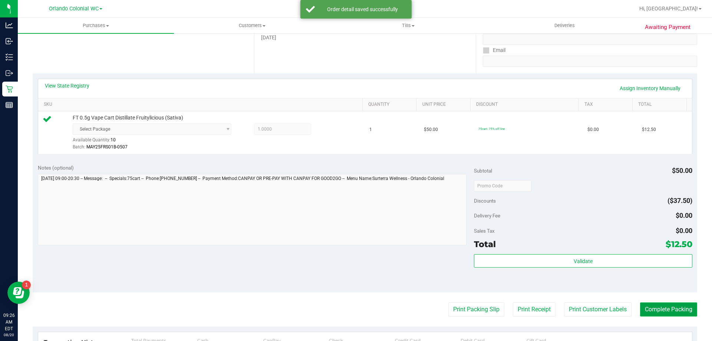
click at [676, 312] on button "Complete Packing" at bounding box center [668, 309] width 57 height 14
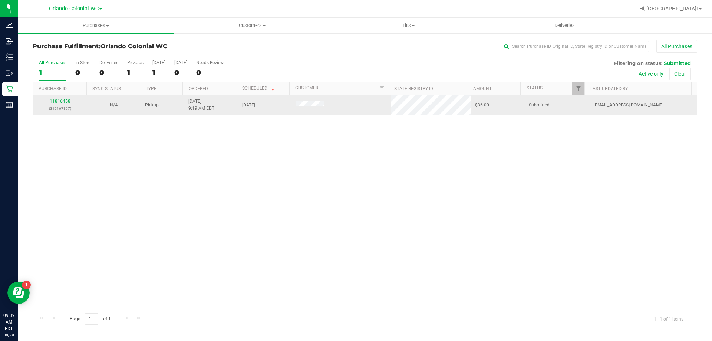
click at [56, 101] on link "11816458" at bounding box center [60, 101] width 21 height 5
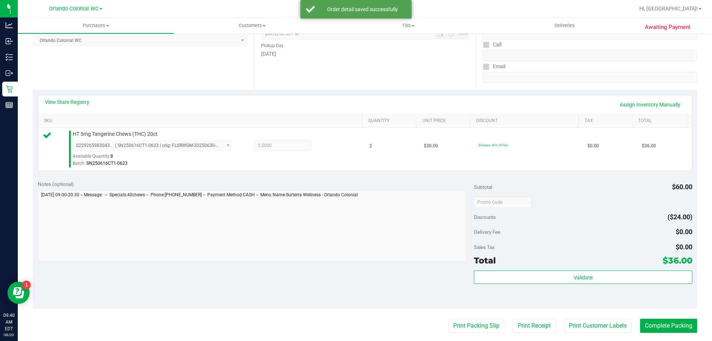
scroll to position [223, 0]
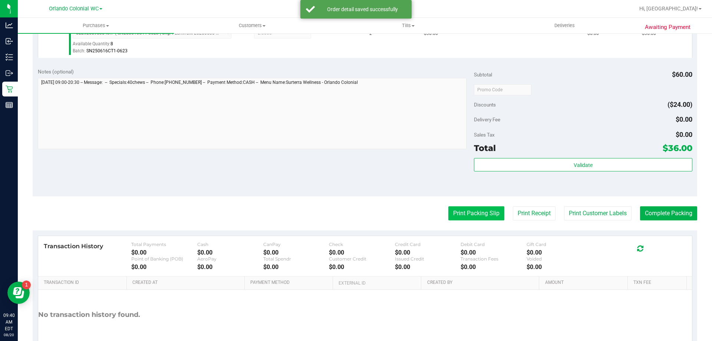
drag, startPoint x: 476, startPoint y: 226, endPoint x: 474, endPoint y: 217, distance: 9.3
click at [476, 224] on purchase-details "Back Edit Purchase Cancel Purchase View Profile # 11816458 BioTrack ID: - Submi…" at bounding box center [365, 93] width 665 height 552
click at [474, 217] on button "Print Packing Slip" at bounding box center [477, 213] width 56 height 14
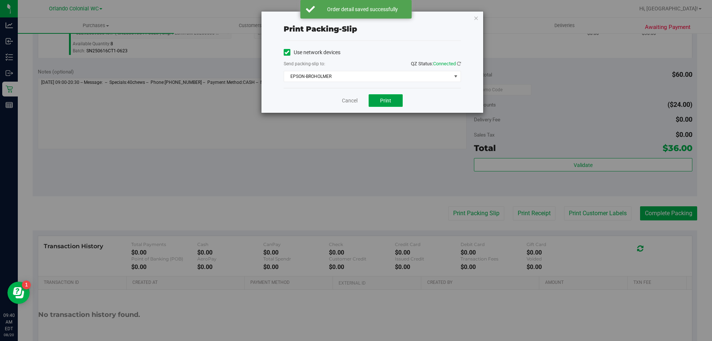
click at [386, 102] on span "Print" at bounding box center [385, 101] width 11 height 6
click at [351, 103] on link "Cancel" at bounding box center [350, 101] width 16 height 8
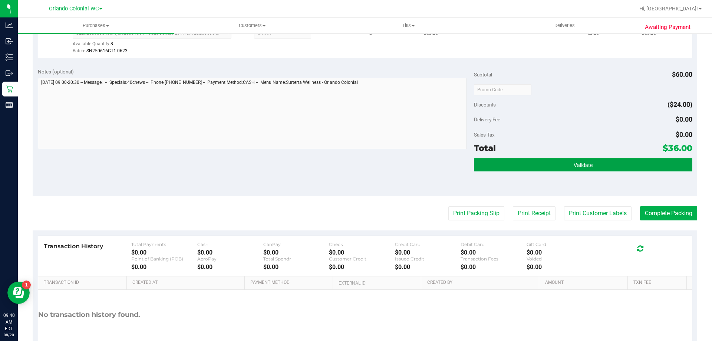
click at [589, 169] on button "Validate" at bounding box center [583, 164] width 218 height 13
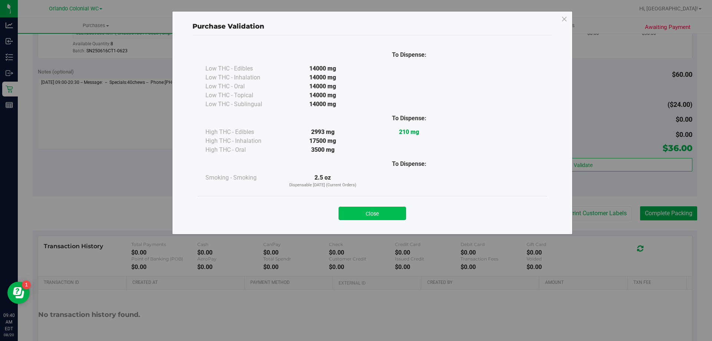
click at [377, 209] on button "Close" at bounding box center [373, 213] width 68 height 13
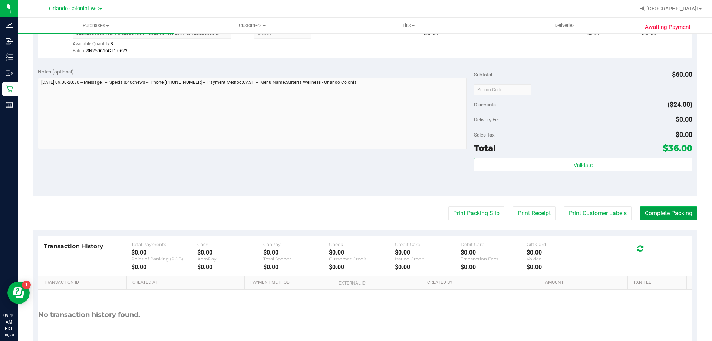
click at [684, 217] on button "Complete Packing" at bounding box center [668, 213] width 57 height 14
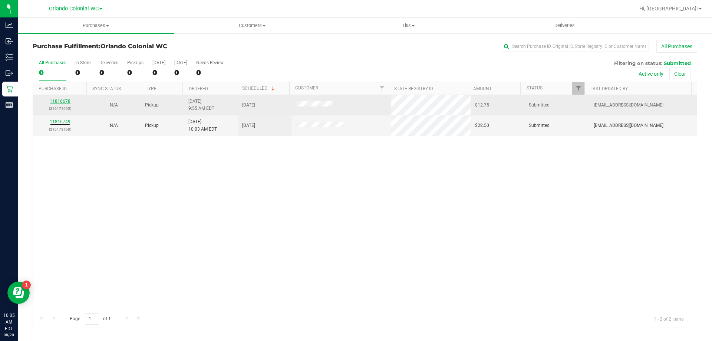
click at [58, 102] on link "11816678" at bounding box center [60, 101] width 21 height 5
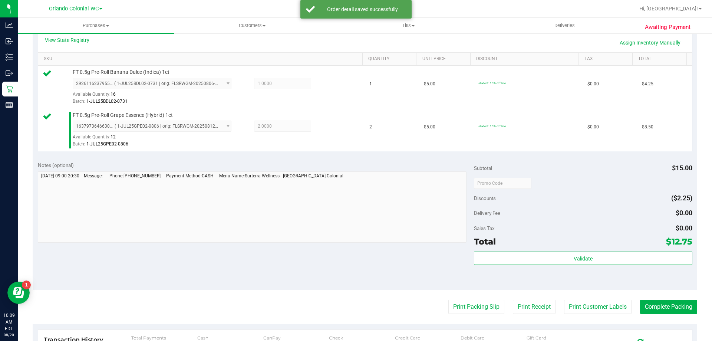
scroll to position [215, 0]
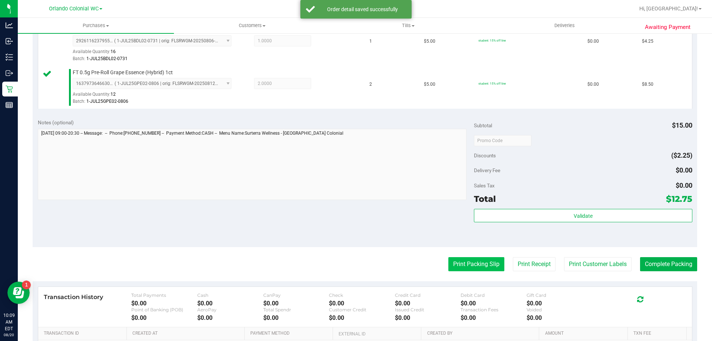
click at [473, 267] on button "Print Packing Slip" at bounding box center [477, 264] width 56 height 14
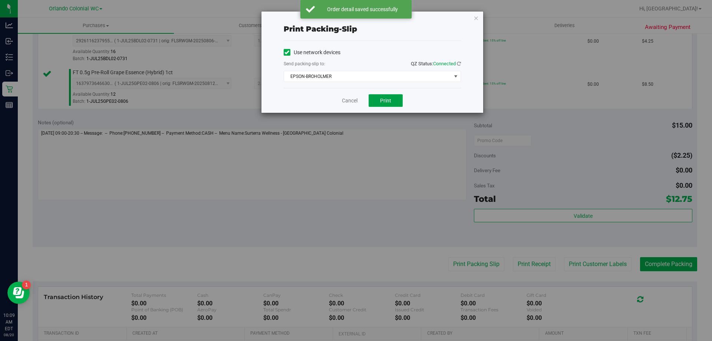
click at [385, 98] on span "Print" at bounding box center [385, 101] width 11 height 6
click at [352, 101] on link "Cancel" at bounding box center [350, 101] width 16 height 8
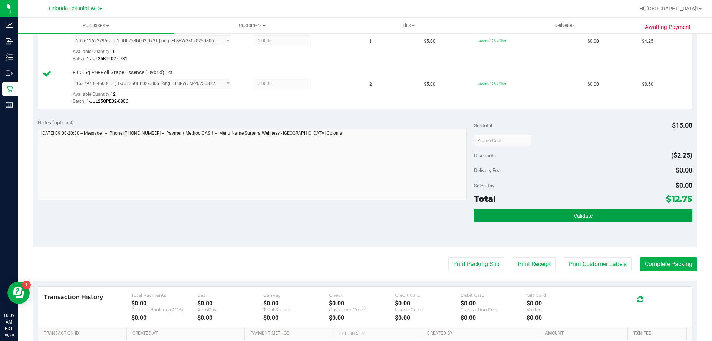
click at [599, 219] on button "Validate" at bounding box center [583, 215] width 218 height 13
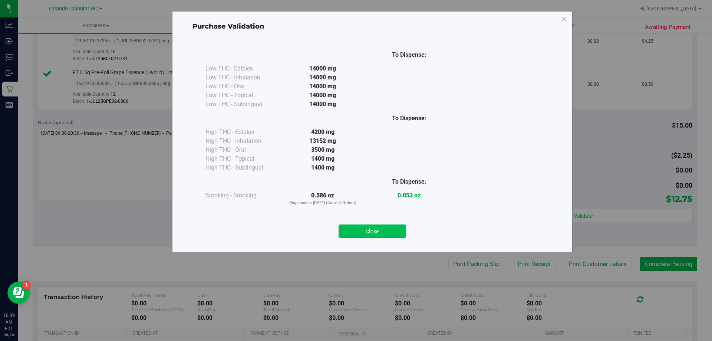
click at [364, 237] on button "Close" at bounding box center [373, 230] width 68 height 13
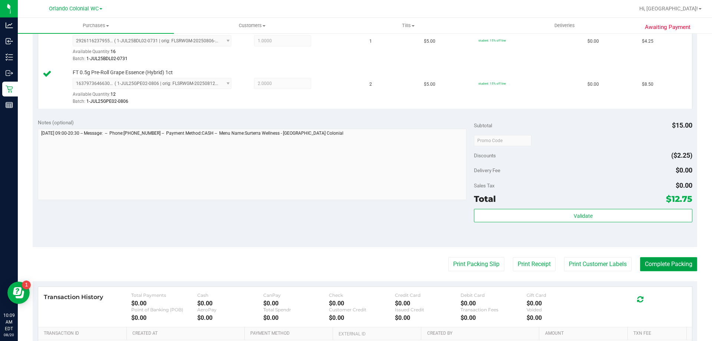
click at [672, 266] on button "Complete Packing" at bounding box center [668, 264] width 57 height 14
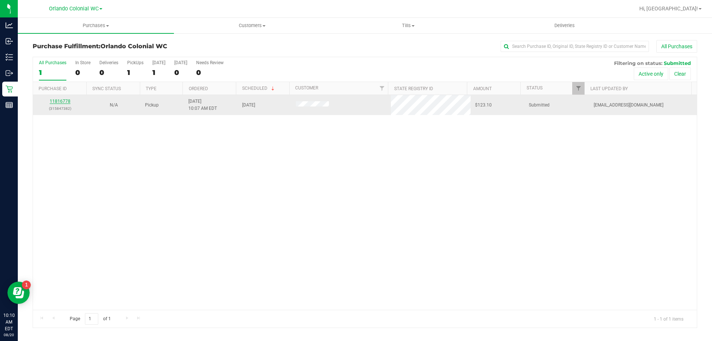
click at [64, 101] on link "11816778" at bounding box center [60, 101] width 21 height 5
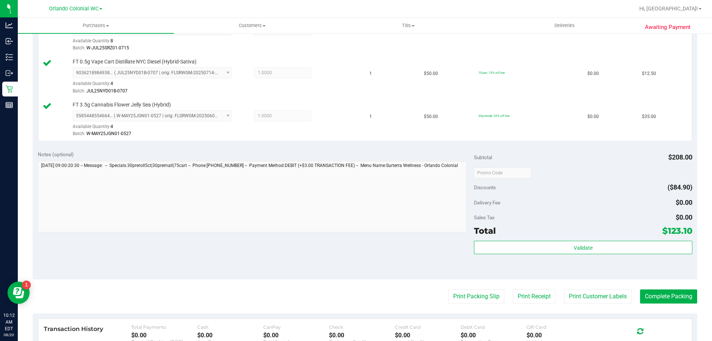
scroll to position [344, 0]
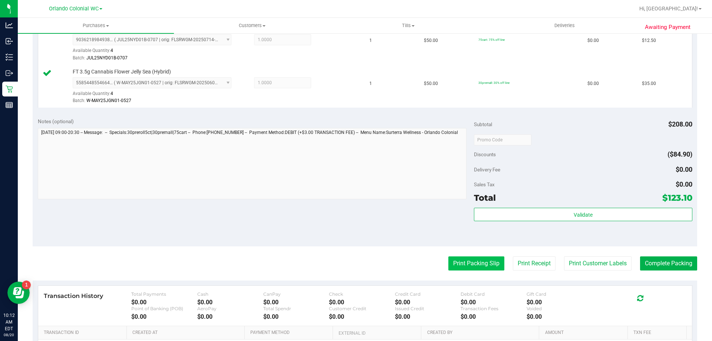
click at [476, 259] on button "Print Packing Slip" at bounding box center [477, 263] width 56 height 14
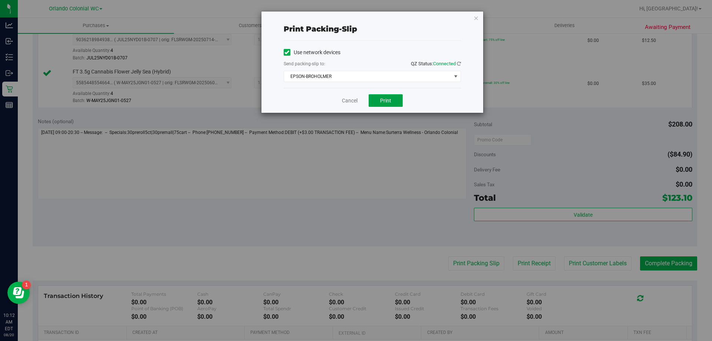
click at [380, 97] on button "Print" at bounding box center [386, 100] width 34 height 13
click at [351, 103] on link "Cancel" at bounding box center [350, 101] width 16 height 8
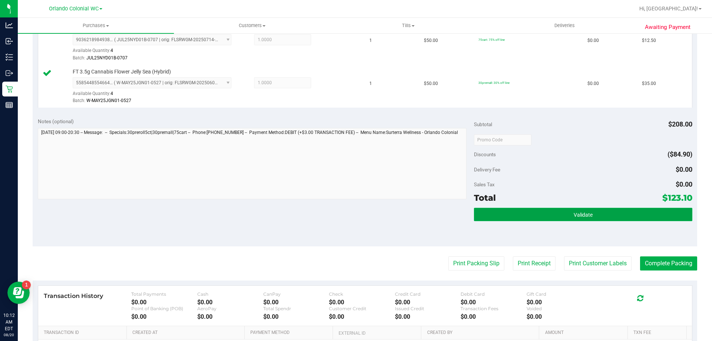
click at [537, 214] on button "Validate" at bounding box center [583, 214] width 218 height 13
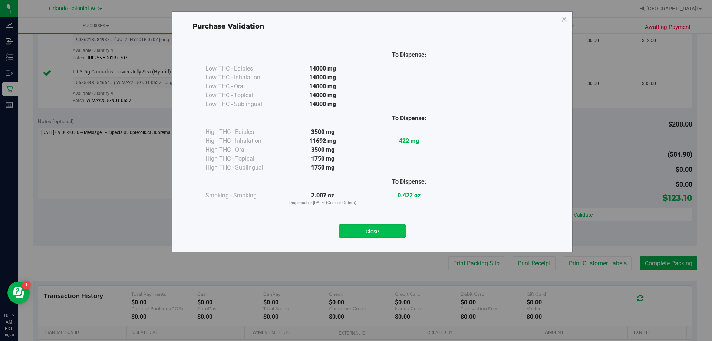
click at [377, 229] on button "Close" at bounding box center [373, 230] width 68 height 13
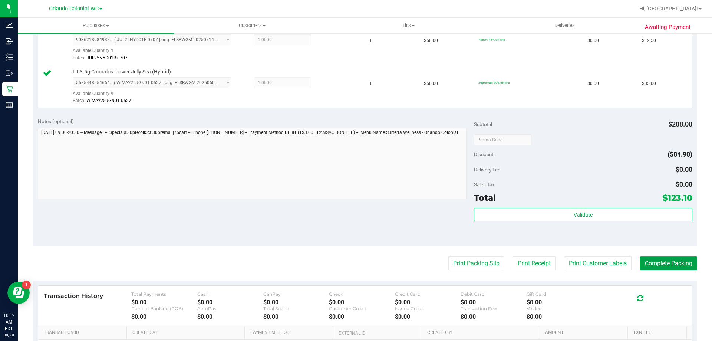
click at [658, 268] on button "Complete Packing" at bounding box center [668, 263] width 57 height 14
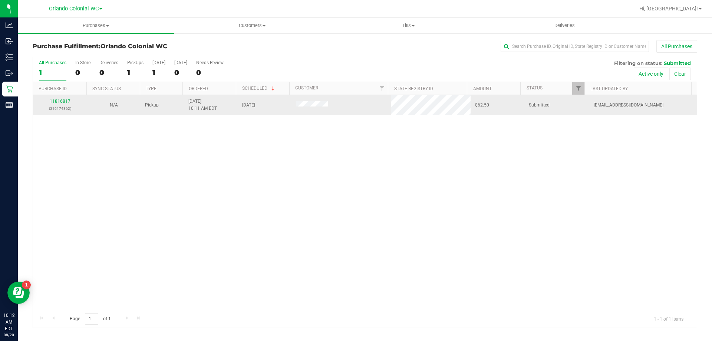
click at [57, 104] on div "11816817 (316174362)" at bounding box center [59, 105] width 45 height 14
click at [57, 100] on link "11816817" at bounding box center [60, 101] width 21 height 5
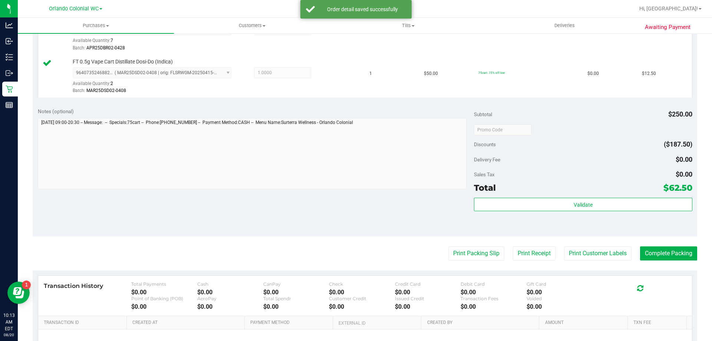
scroll to position [355, 0]
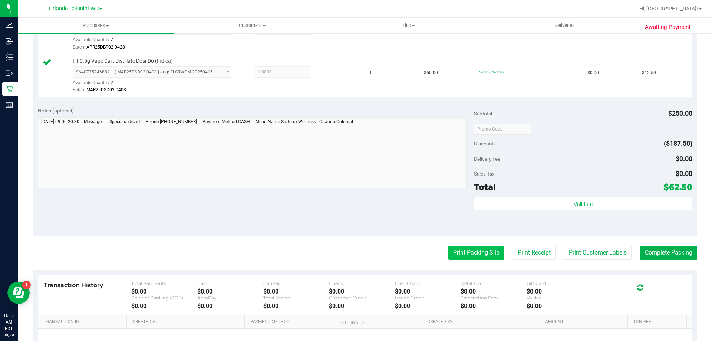
click at [469, 247] on button "Print Packing Slip" at bounding box center [477, 253] width 56 height 14
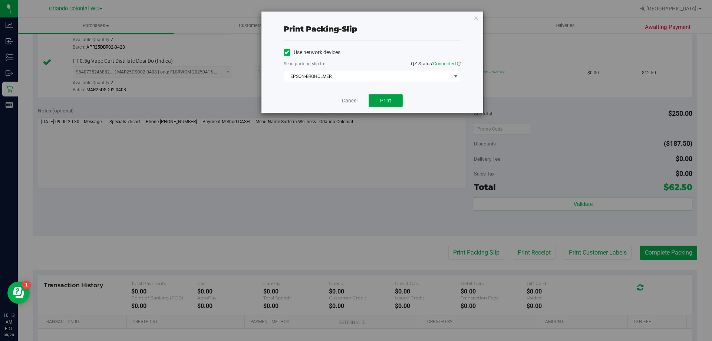
click at [384, 95] on button "Print" at bounding box center [386, 100] width 34 height 13
click at [346, 100] on link "Cancel" at bounding box center [350, 101] width 16 height 8
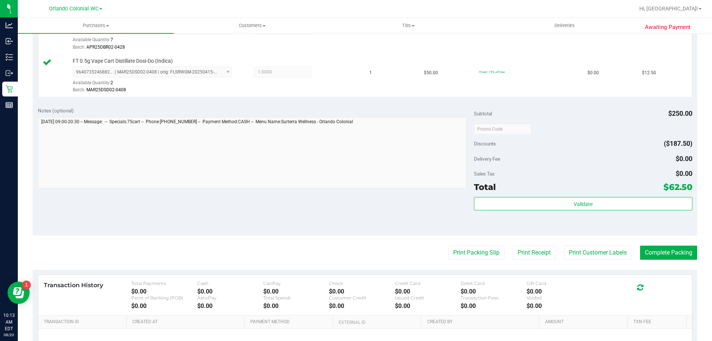
click at [577, 225] on div "Validate" at bounding box center [583, 213] width 218 height 33
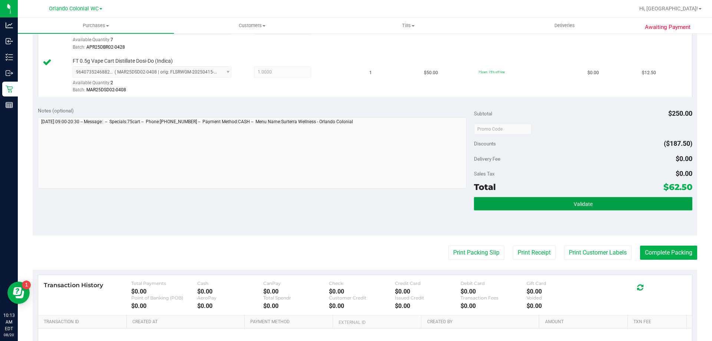
click at [596, 205] on button "Validate" at bounding box center [583, 203] width 218 height 13
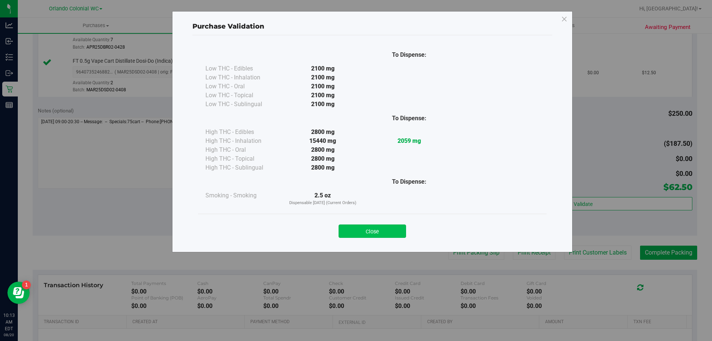
click at [372, 231] on button "Close" at bounding box center [373, 230] width 68 height 13
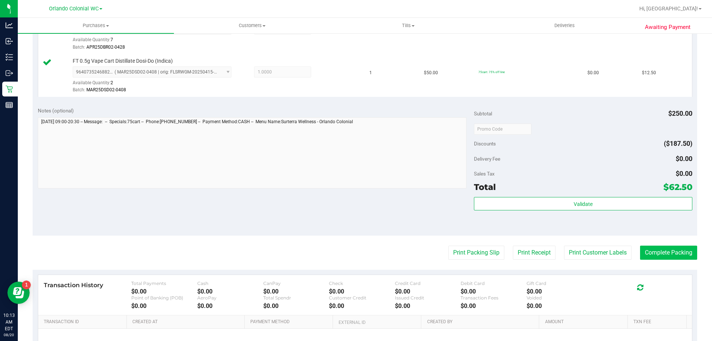
click at [673, 257] on button "Complete Packing" at bounding box center [668, 253] width 57 height 14
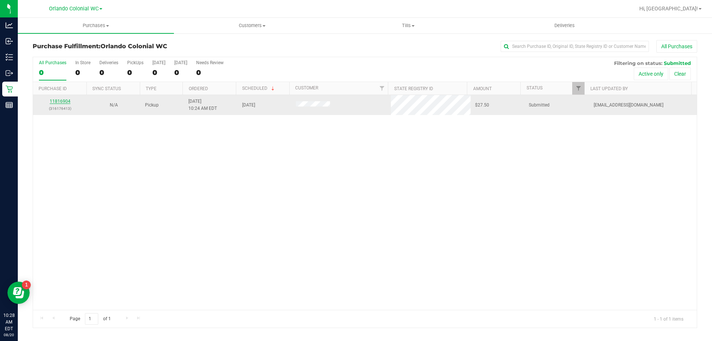
click at [58, 100] on link "11816904" at bounding box center [60, 101] width 21 height 5
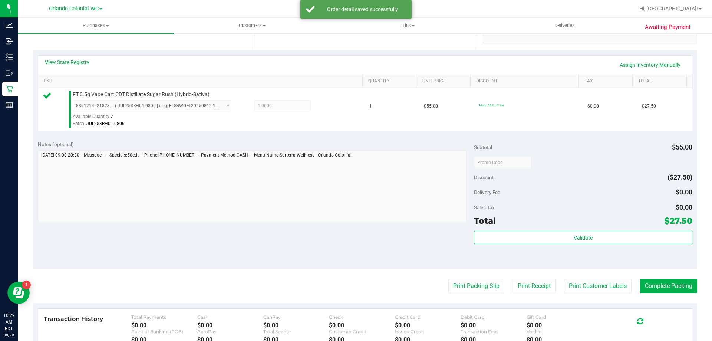
scroll to position [171, 0]
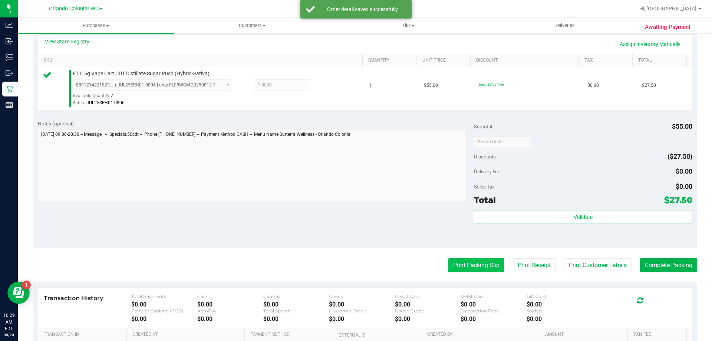
click at [469, 266] on button "Print Packing Slip" at bounding box center [477, 265] width 56 height 14
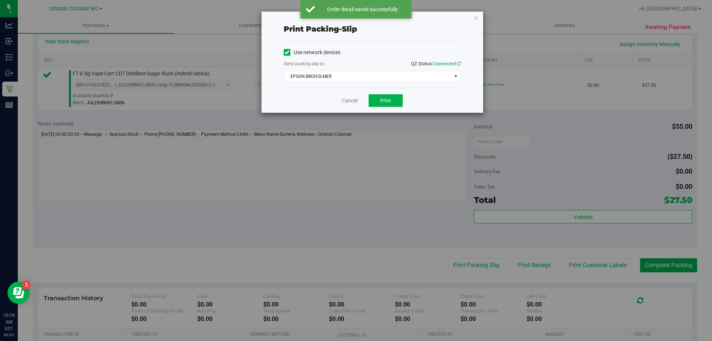
click at [389, 113] on div "Print packing-slip Use network devices Send packing-slip to: QZ Status: Connect…" at bounding box center [372, 62] width 223 height 102
click at [391, 97] on button "Print" at bounding box center [386, 100] width 34 height 13
click at [346, 100] on link "Cancel" at bounding box center [350, 101] width 16 height 8
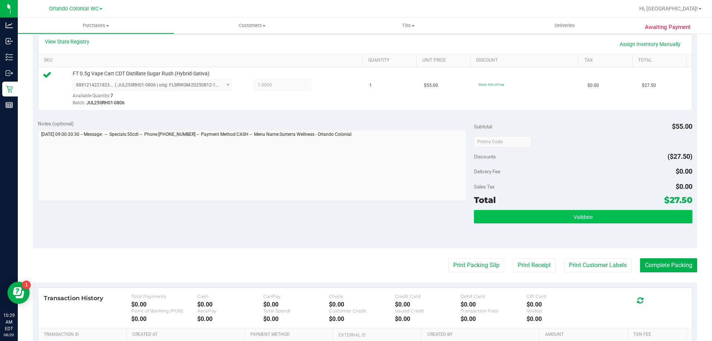
click at [574, 217] on span "Validate" at bounding box center [583, 217] width 19 height 6
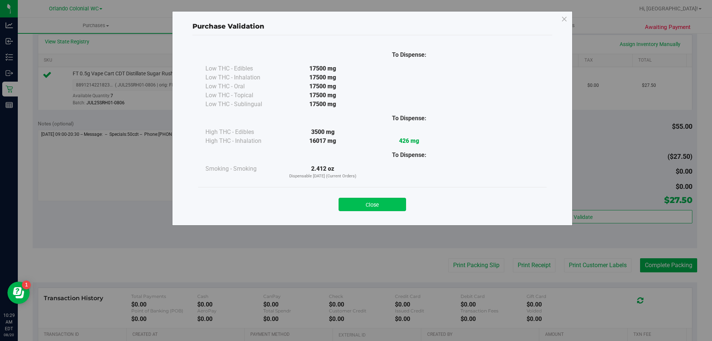
click at [375, 210] on button "Close" at bounding box center [373, 204] width 68 height 13
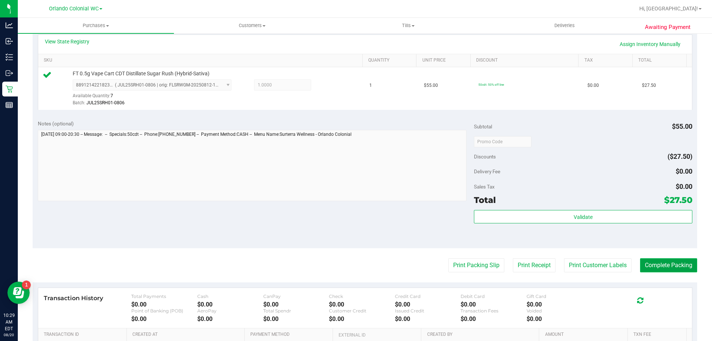
click at [660, 268] on button "Complete Packing" at bounding box center [668, 265] width 57 height 14
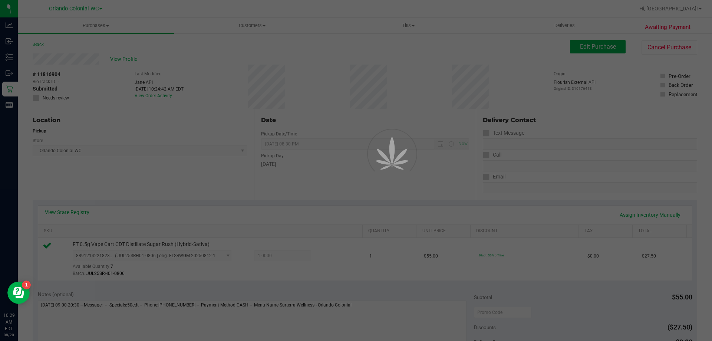
click at [640, 217] on div "Purchases Summary of purchases Fulfillment All purchases Customers All customer…" at bounding box center [365, 179] width 695 height 323
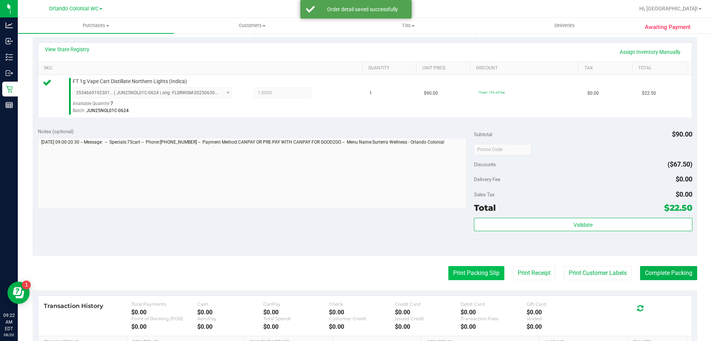
scroll to position [223, 0]
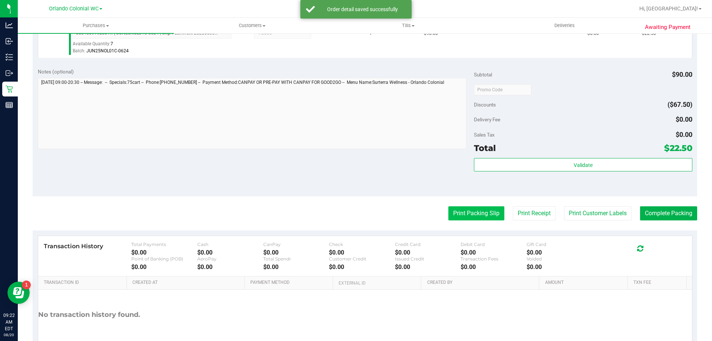
click at [459, 208] on button "Print Packing Slip" at bounding box center [477, 213] width 56 height 14
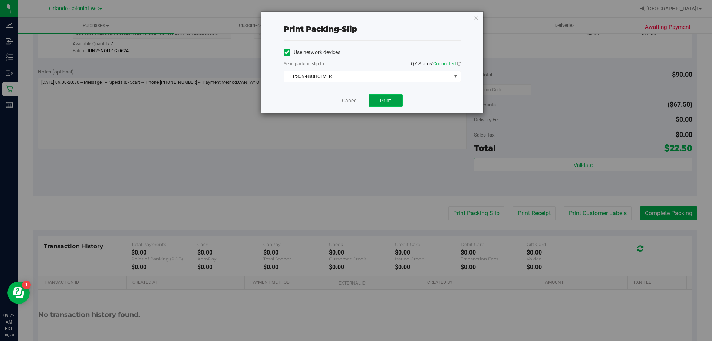
click at [390, 104] on button "Print" at bounding box center [386, 100] width 34 height 13
click at [351, 102] on link "Cancel" at bounding box center [350, 101] width 16 height 8
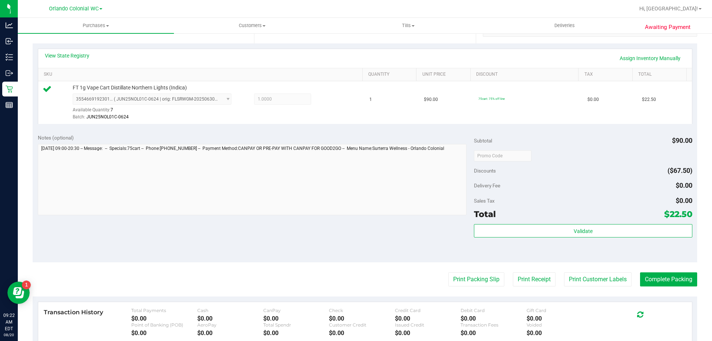
scroll to position [157, 0]
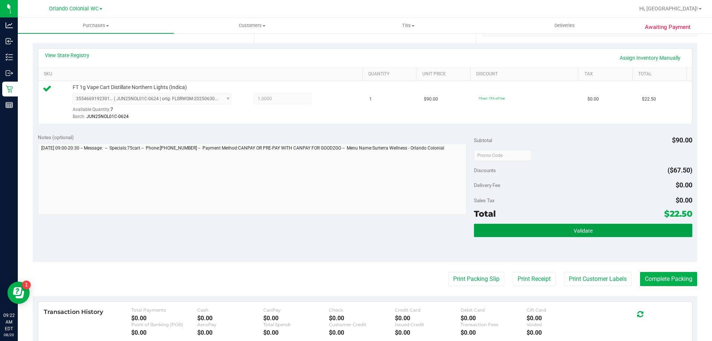
click at [547, 234] on button "Validate" at bounding box center [583, 230] width 218 height 13
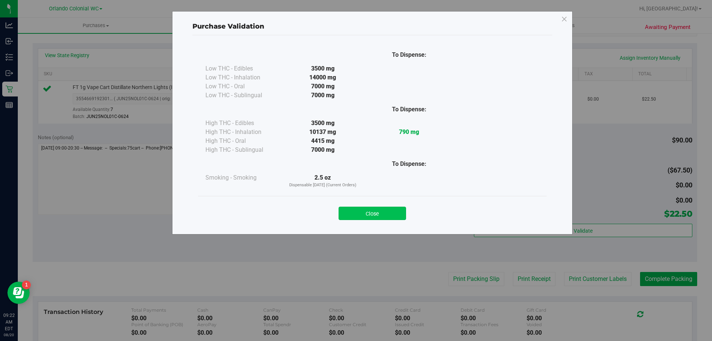
click at [379, 209] on button "Close" at bounding box center [373, 213] width 68 height 13
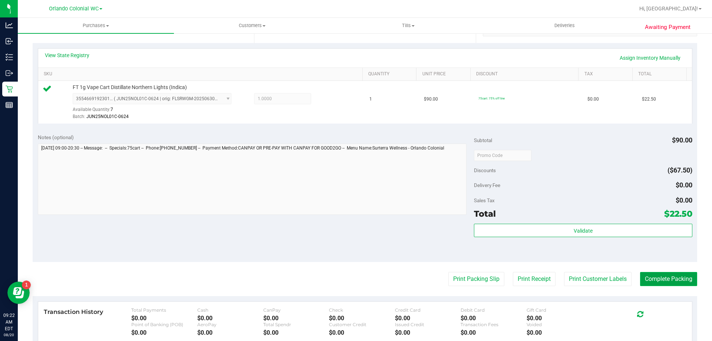
click at [674, 280] on button "Complete Packing" at bounding box center [668, 279] width 57 height 14
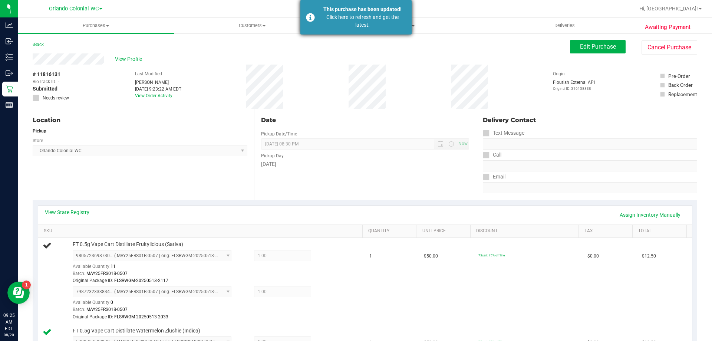
click at [318, 19] on div "This purchase has been updated! Click here to refresh and get the latest." at bounding box center [356, 17] width 111 height 35
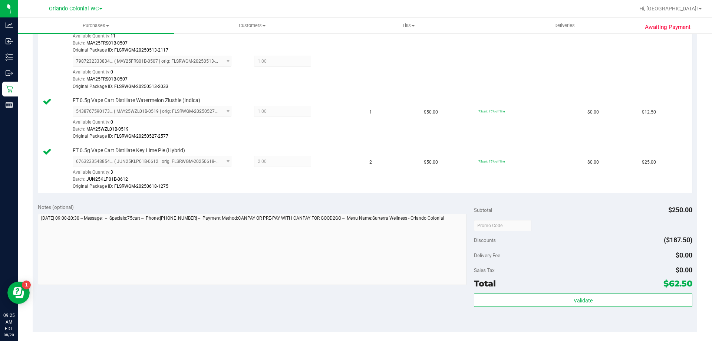
scroll to position [260, 0]
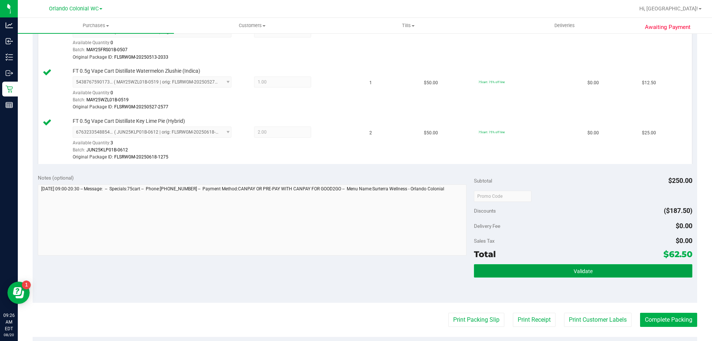
click at [580, 272] on span "Validate" at bounding box center [583, 271] width 19 height 6
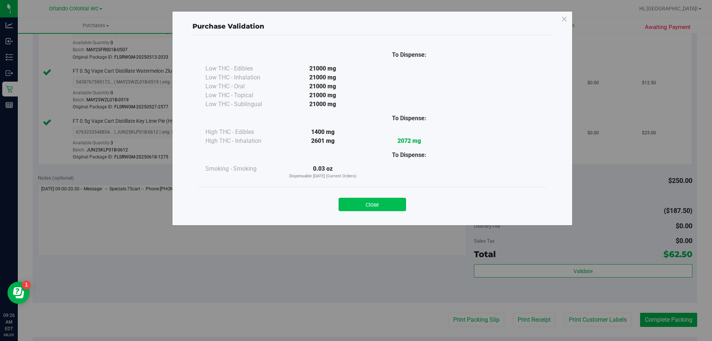
click at [378, 208] on button "Close" at bounding box center [373, 204] width 68 height 13
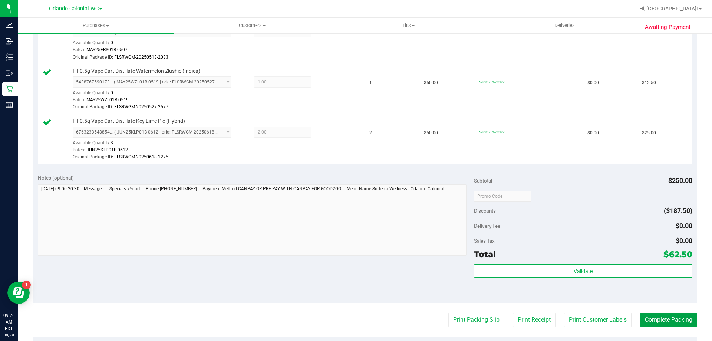
click at [673, 325] on button "Complete Packing" at bounding box center [668, 320] width 57 height 14
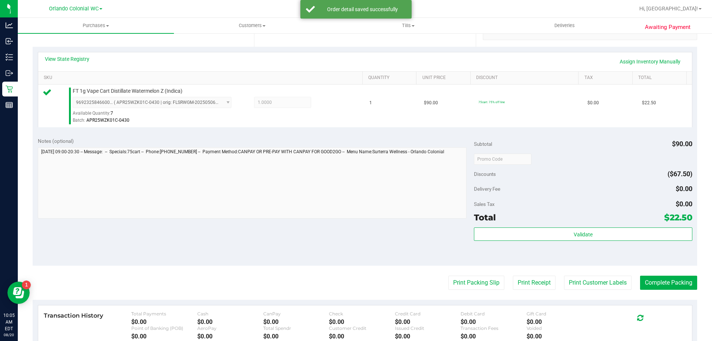
scroll to position [155, 0]
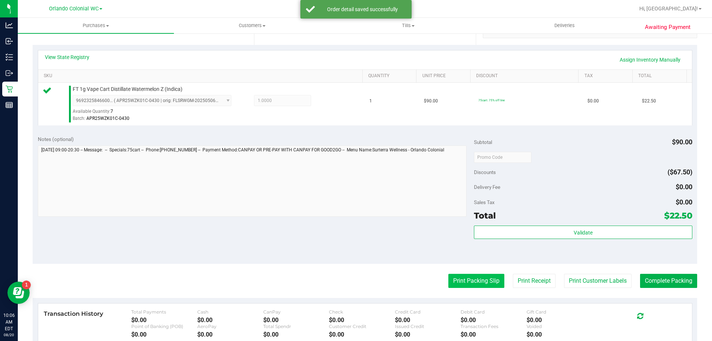
click at [469, 280] on button "Print Packing Slip" at bounding box center [477, 281] width 56 height 14
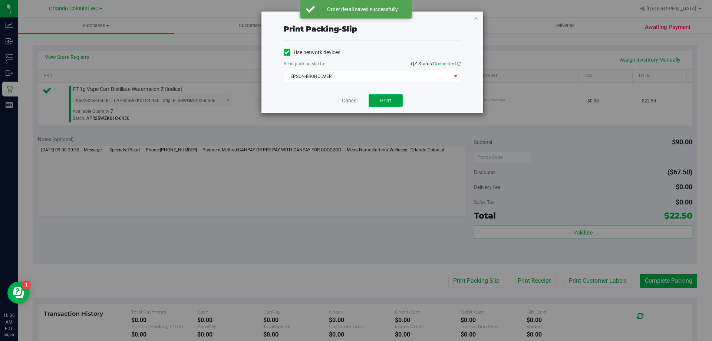
click at [393, 101] on button "Print" at bounding box center [386, 100] width 34 height 13
click at [355, 101] on link "Cancel" at bounding box center [350, 101] width 16 height 8
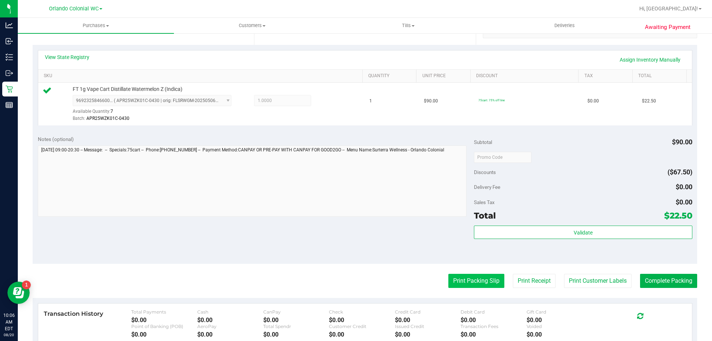
click at [465, 283] on button "Print Packing Slip" at bounding box center [477, 281] width 56 height 14
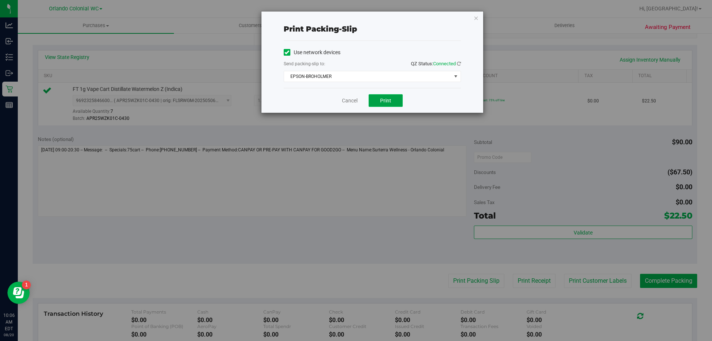
click at [390, 98] on span "Print" at bounding box center [385, 101] width 11 height 6
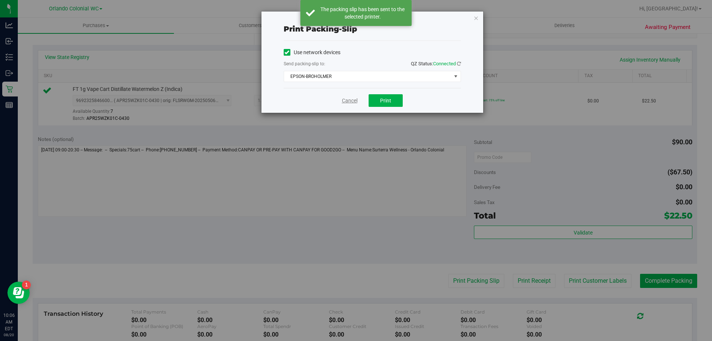
click at [342, 101] on link "Cancel" at bounding box center [350, 101] width 16 height 8
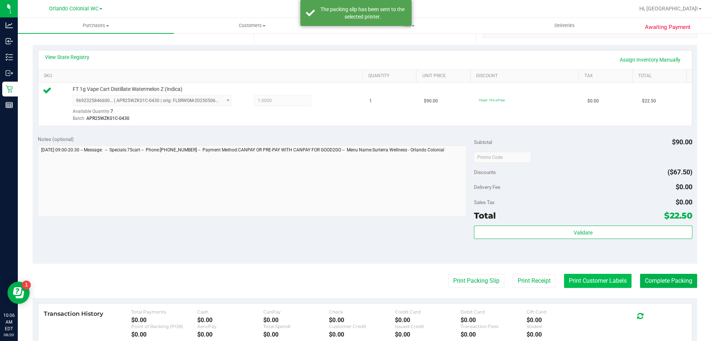
click at [581, 282] on button "Print Customer Labels" at bounding box center [598, 281] width 68 height 14
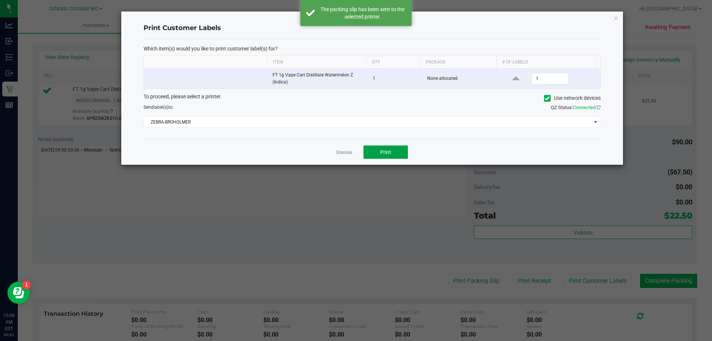
click at [378, 154] on button "Print" at bounding box center [386, 151] width 45 height 13
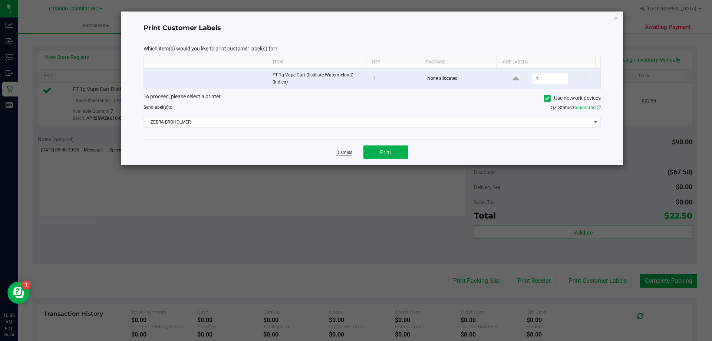
click at [346, 154] on link "Dismiss" at bounding box center [345, 153] width 16 height 6
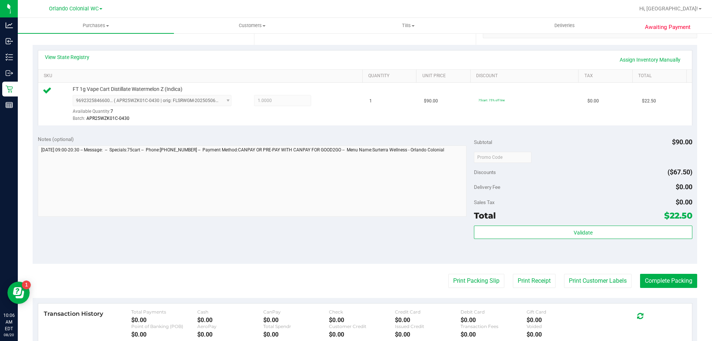
click at [568, 219] on div "Total $22.50" at bounding box center [583, 215] width 218 height 13
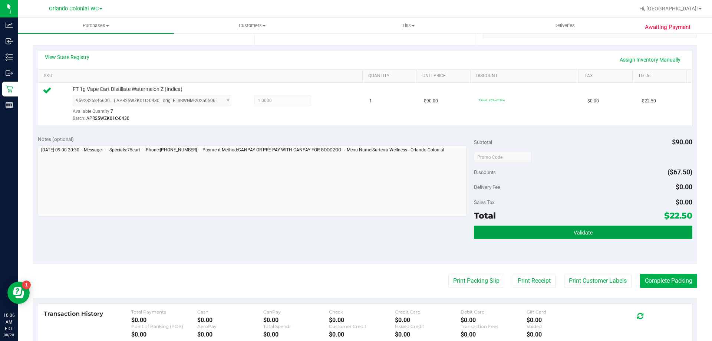
click at [564, 233] on button "Validate" at bounding box center [583, 232] width 218 height 13
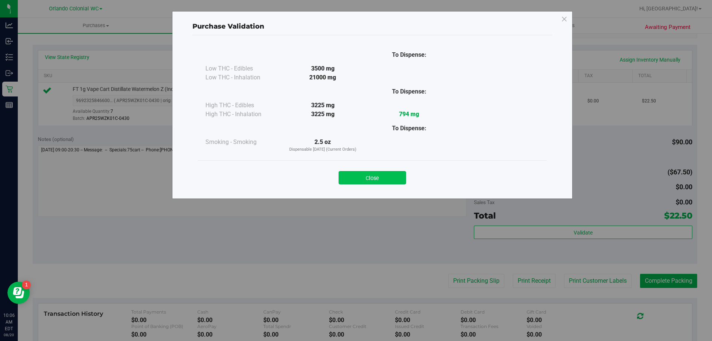
click at [378, 176] on button "Close" at bounding box center [373, 177] width 68 height 13
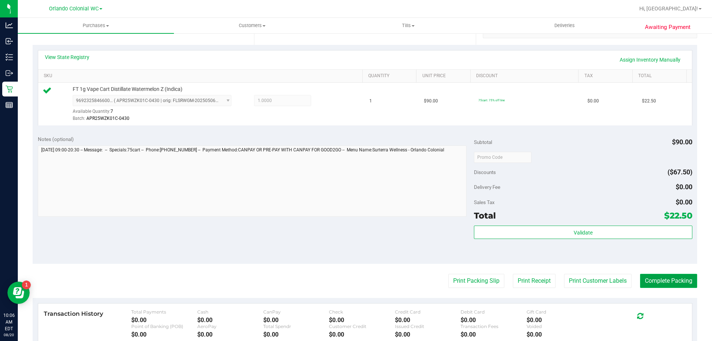
click at [653, 276] on button "Complete Packing" at bounding box center [668, 281] width 57 height 14
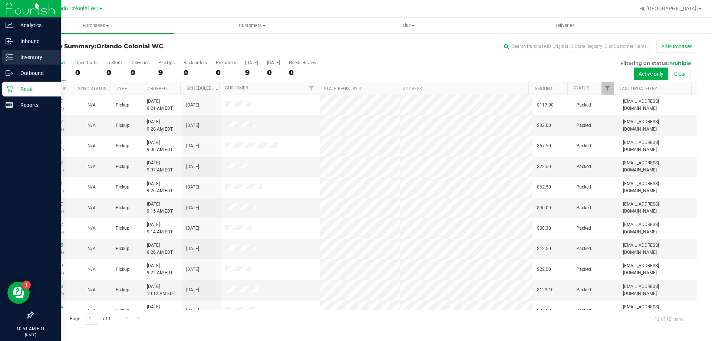
click at [33, 58] on p "Inventory" at bounding box center [35, 57] width 45 height 9
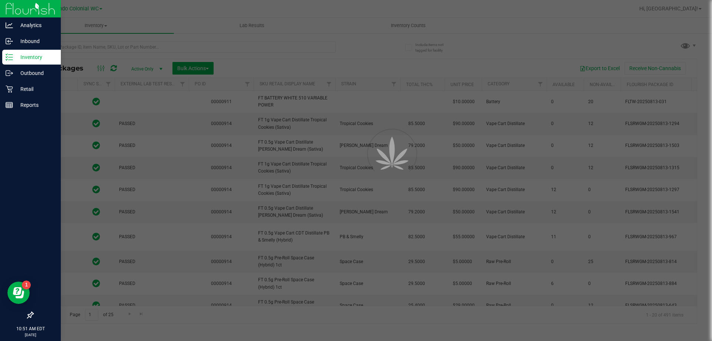
click at [174, 44] on div at bounding box center [356, 170] width 712 height 341
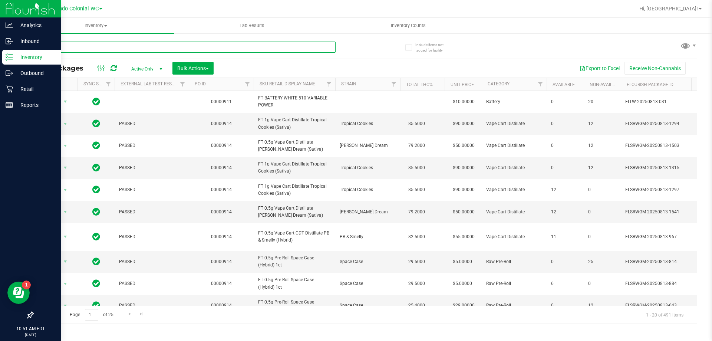
click at [174, 48] on input "text" at bounding box center [184, 47] width 303 height 11
paste input "FT 0.5g Vape Cart Distillate Acapulco Gold (Sativa)"
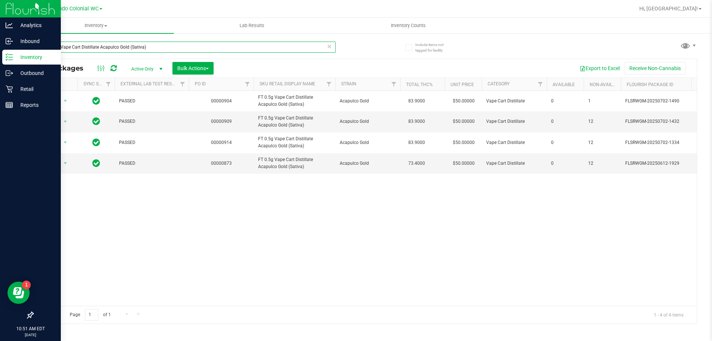
type input "FT 0.5g Vape Cart Distillate Acapulco Gold (Sativa)"
